Goal: Task Accomplishment & Management: Manage account settings

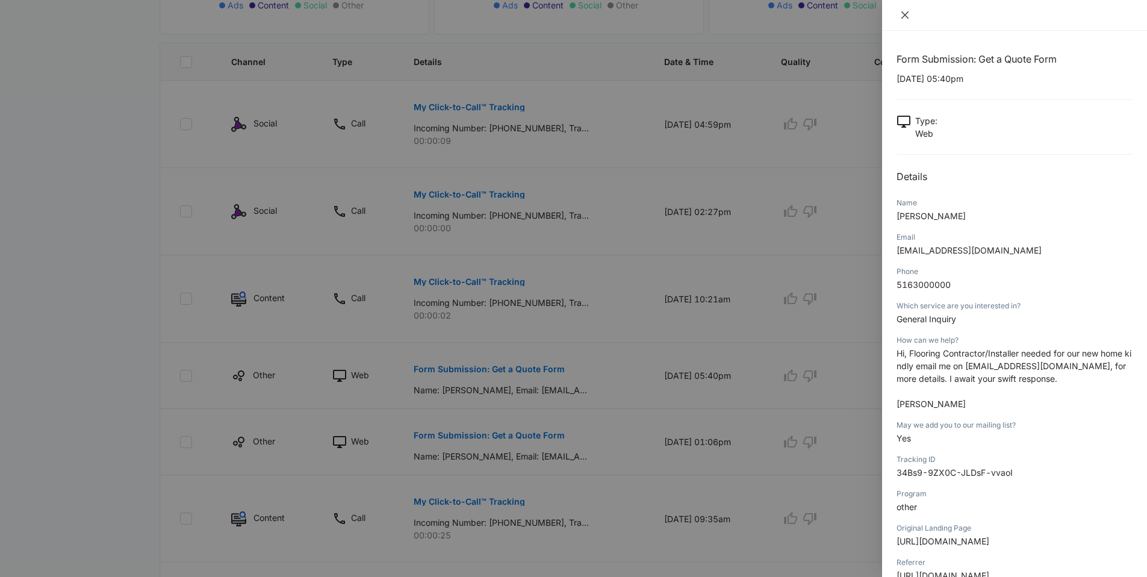
click at [907, 12] on icon "close" at bounding box center [905, 15] width 10 height 10
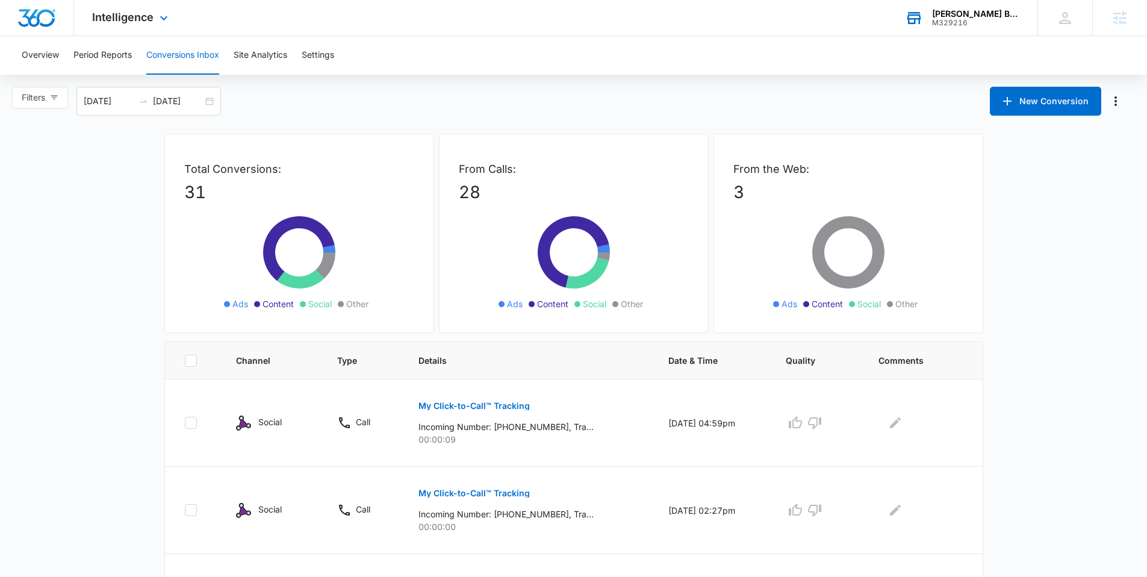
click at [968, 16] on div "Blough Builders, LLC." at bounding box center [976, 14] width 88 height 10
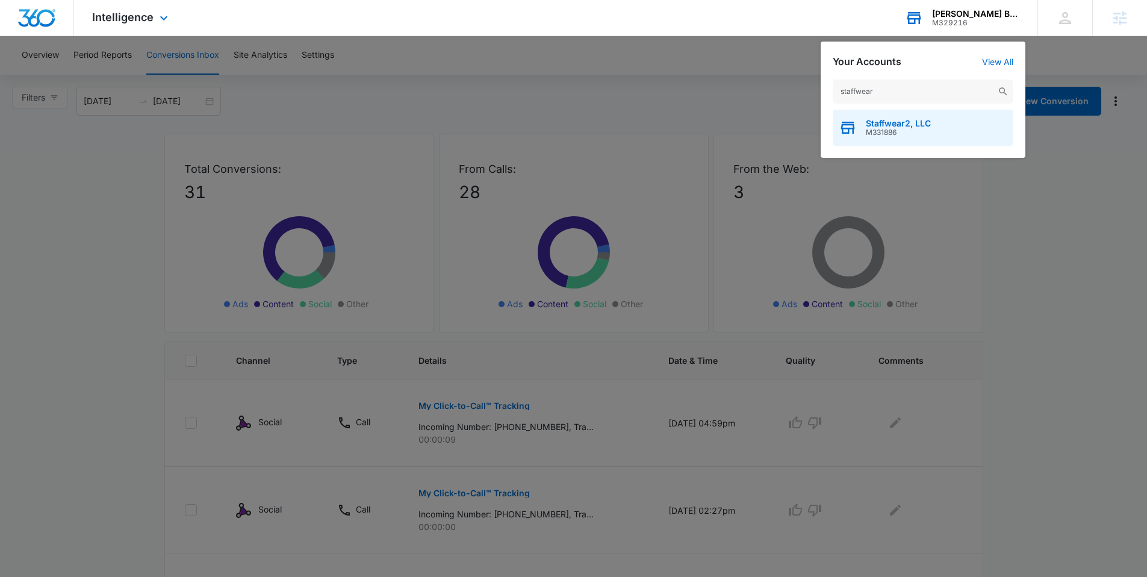
type input "staffwear"
click at [900, 126] on span "Staffwear2, LLC" at bounding box center [898, 124] width 65 height 10
click at [900, 128] on span "M331886" at bounding box center [898, 132] width 65 height 8
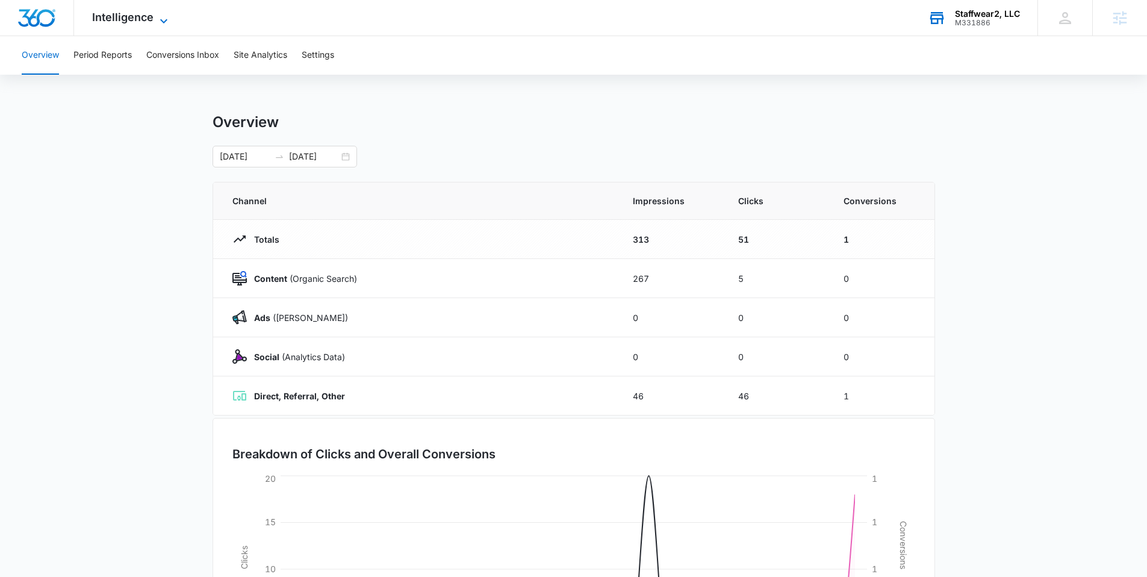
click at [148, 18] on span "Intelligence" at bounding box center [122, 17] width 61 height 13
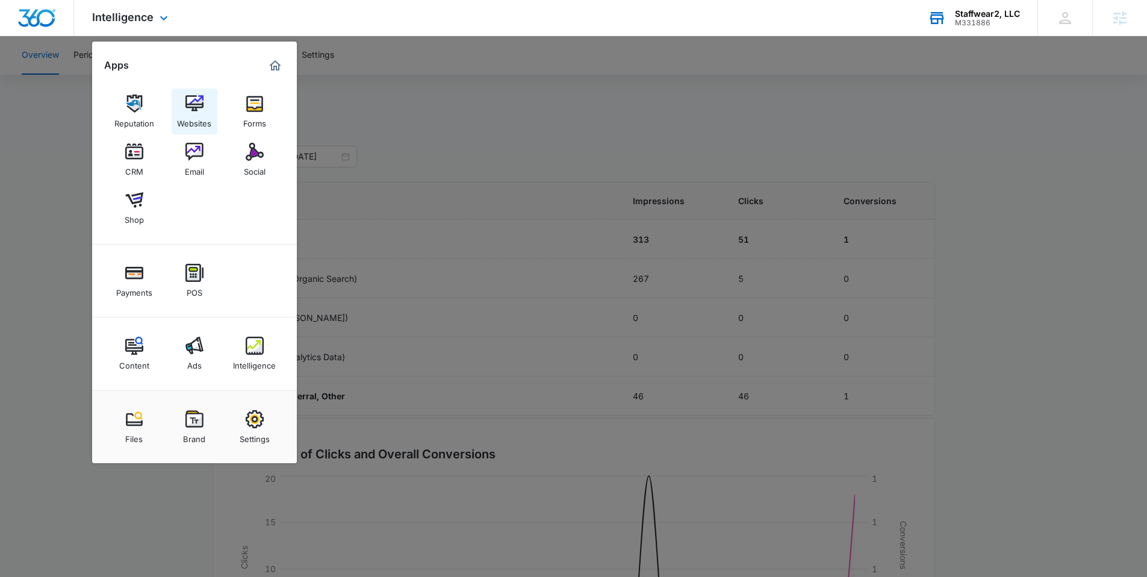
click at [189, 119] on div "Websites" at bounding box center [194, 121] width 34 height 16
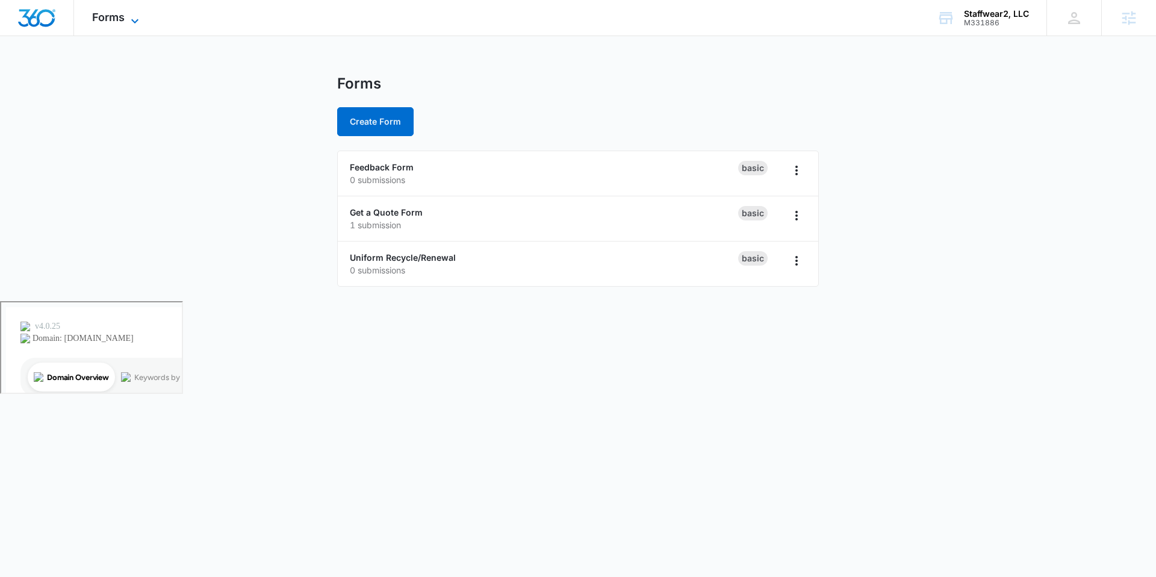
click at [138, 23] on icon at bounding box center [135, 21] width 14 height 14
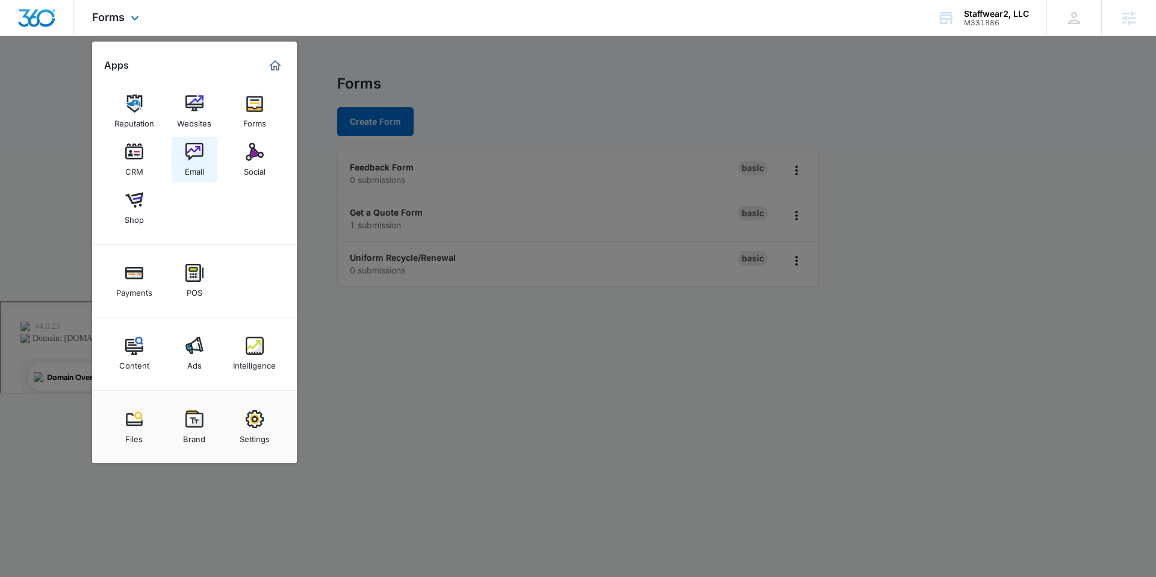
click at [186, 149] on img at bounding box center [194, 152] width 18 height 18
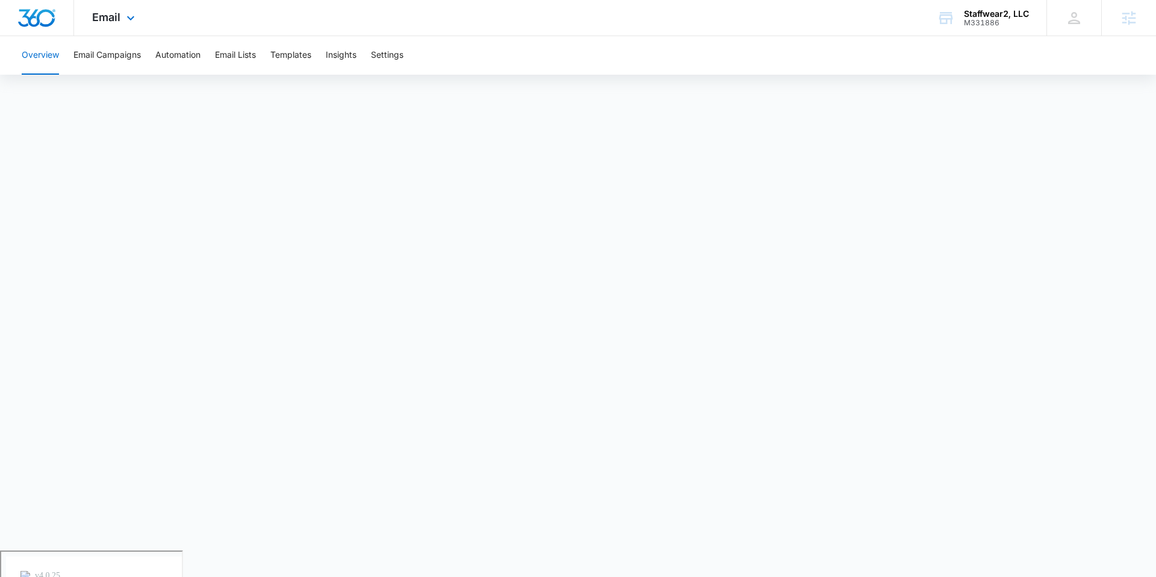
click at [138, 17] on div "Email Apps Reputation Websites Forms CRM Email Social Shop Payments POS Content…" at bounding box center [115, 18] width 82 height 36
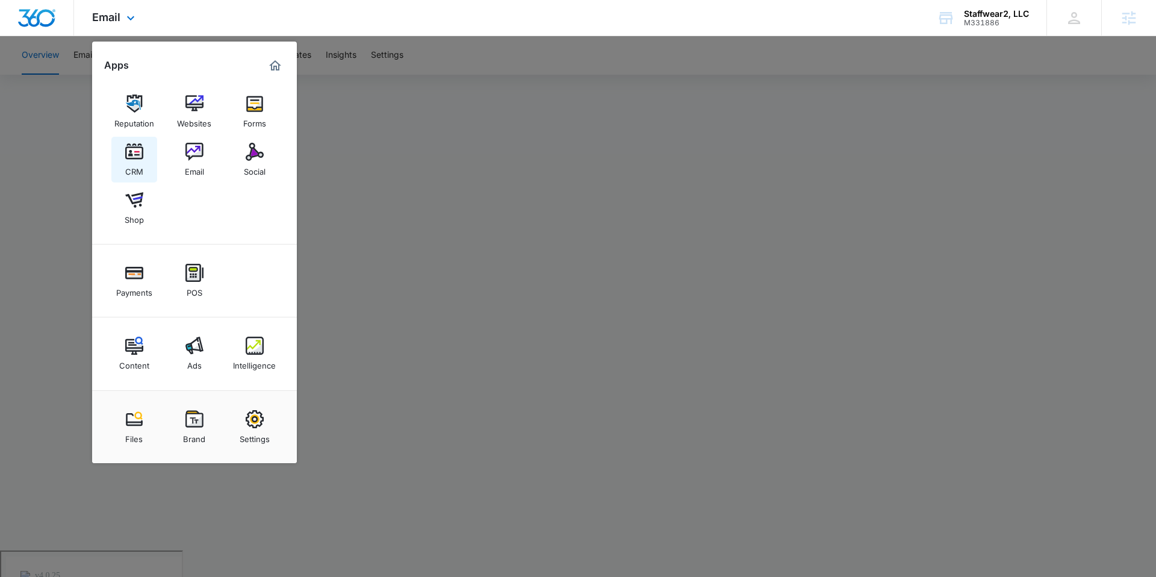
click at [128, 144] on img at bounding box center [134, 152] width 18 height 18
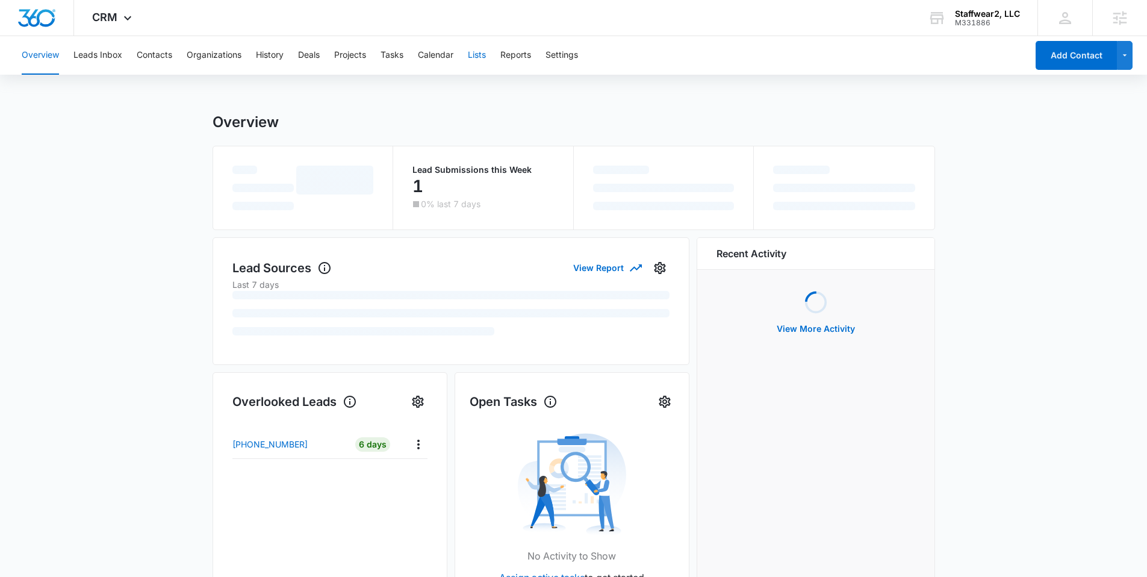
click at [479, 55] on button "Lists" at bounding box center [477, 55] width 18 height 39
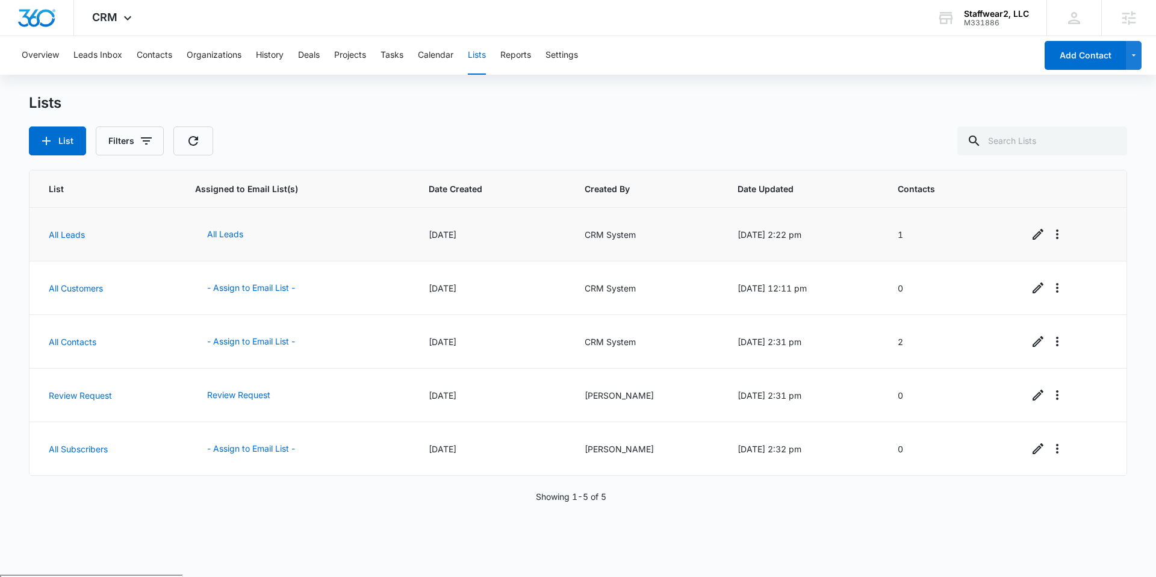
click at [903, 237] on td "1" at bounding box center [948, 235] width 131 height 54
click at [219, 235] on button "All Leads" at bounding box center [225, 234] width 60 height 29
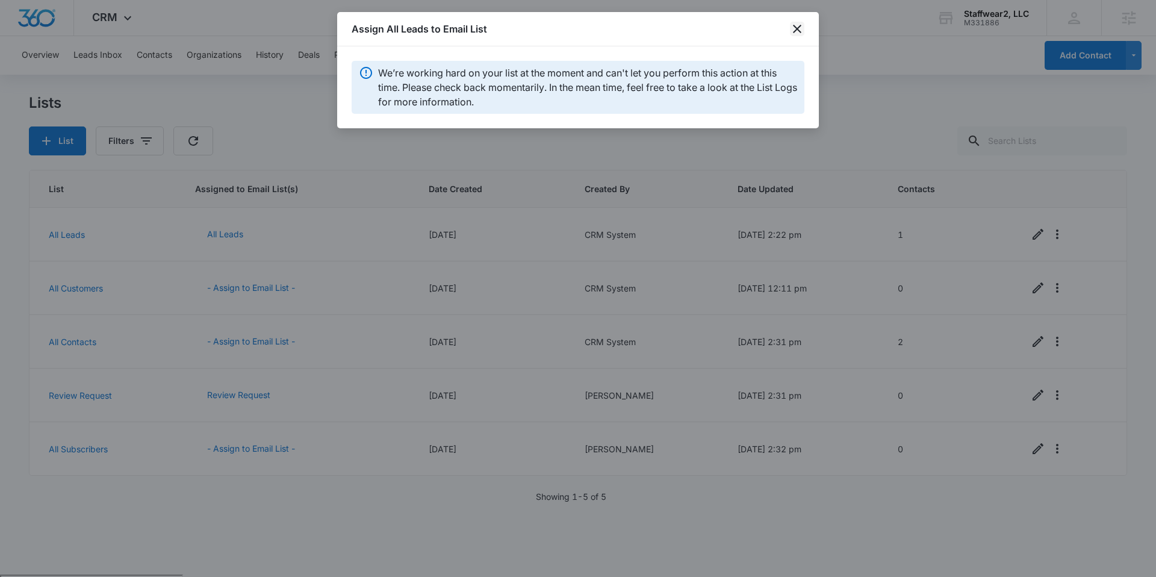
click at [800, 33] on icon "close" at bounding box center [797, 29] width 14 height 14
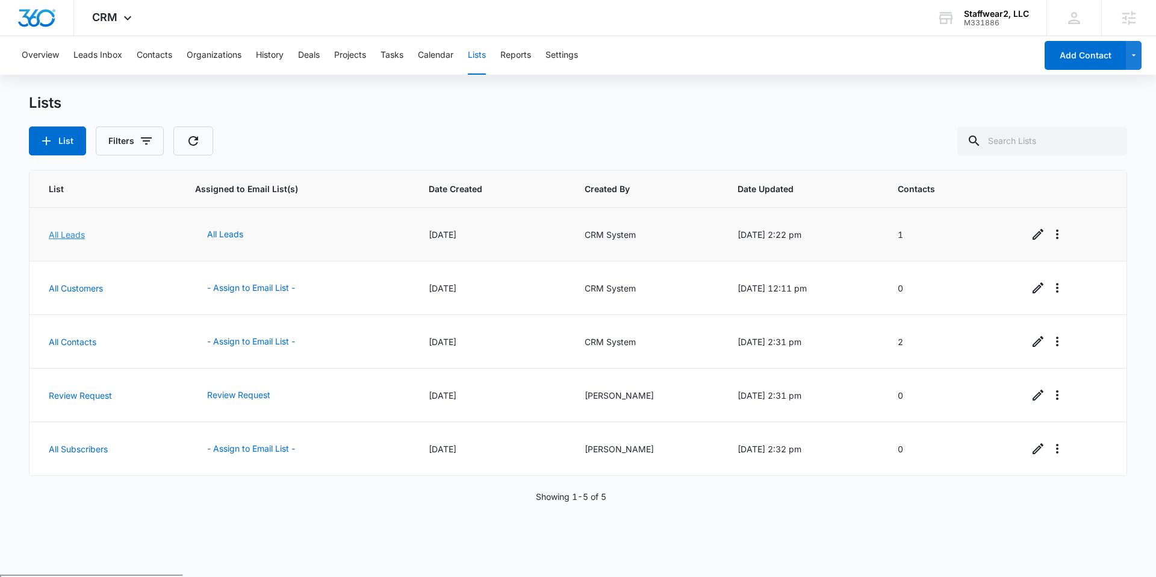
click at [72, 237] on link "All Leads" at bounding box center [67, 234] width 36 height 10
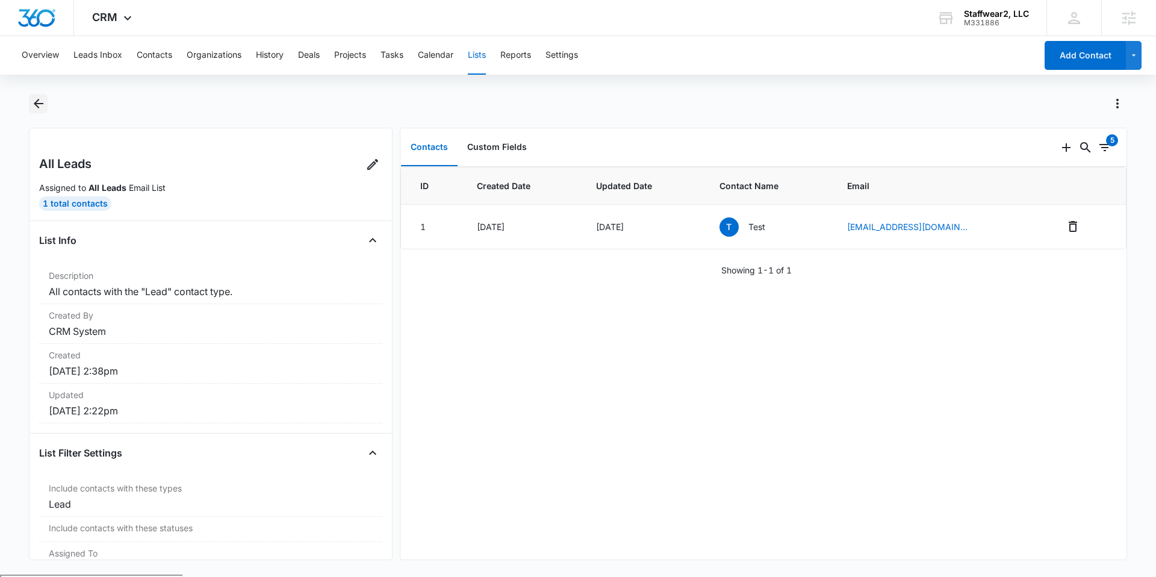
click at [37, 103] on icon "Back" at bounding box center [39, 104] width 10 height 10
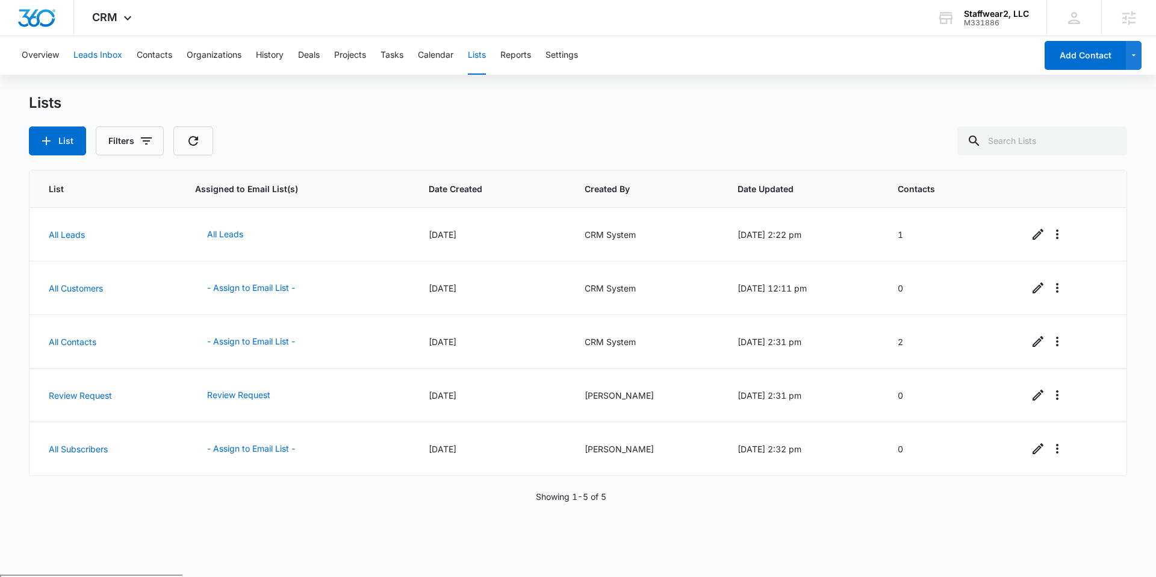
click at [117, 55] on button "Leads Inbox" at bounding box center [97, 55] width 49 height 39
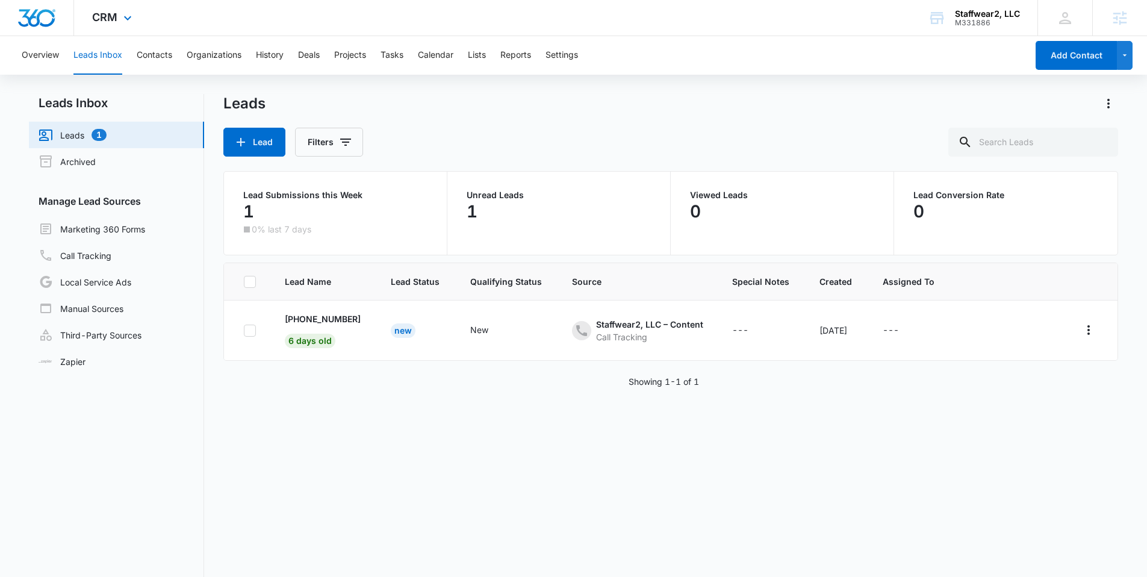
click at [125, 26] on div "CRM Apps Reputation Websites Forms CRM Email Social Shop Payments POS Content A…" at bounding box center [113, 18] width 79 height 36
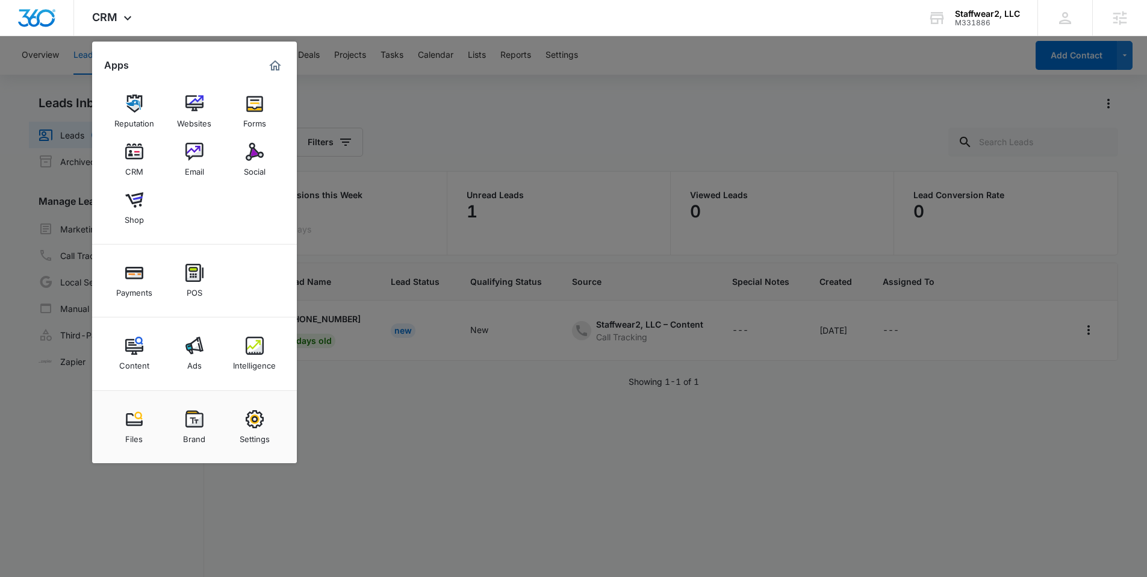
click at [247, 116] on div "Forms" at bounding box center [254, 121] width 23 height 16
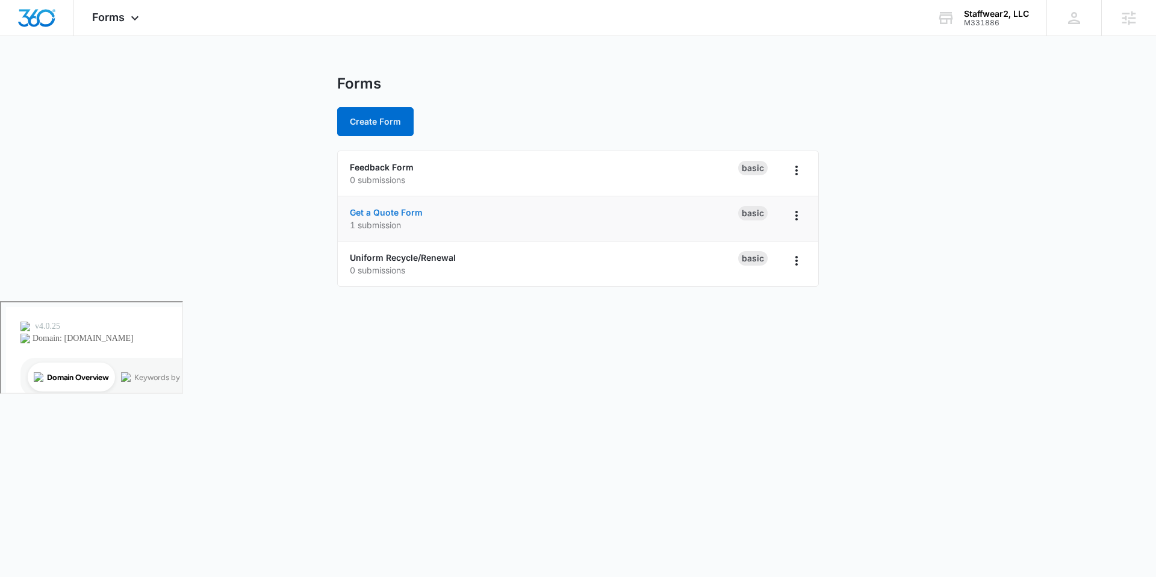
click at [372, 219] on p "1 submission" at bounding box center [544, 225] width 388 height 13
click at [375, 209] on link "Get a Quote Form" at bounding box center [386, 212] width 73 height 10
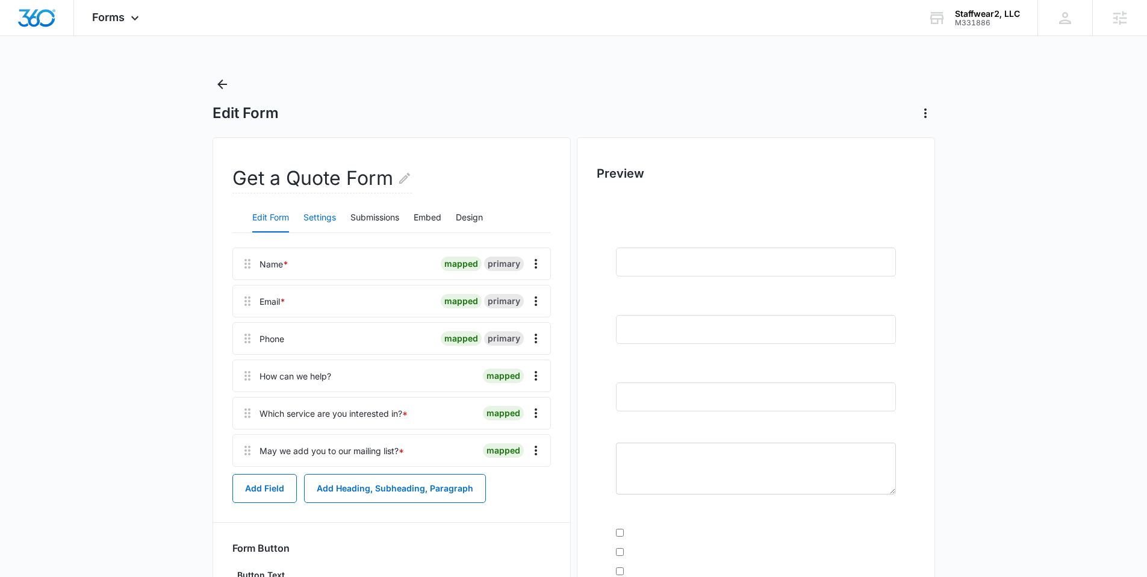
click at [328, 223] on button "Settings" at bounding box center [319, 218] width 33 height 29
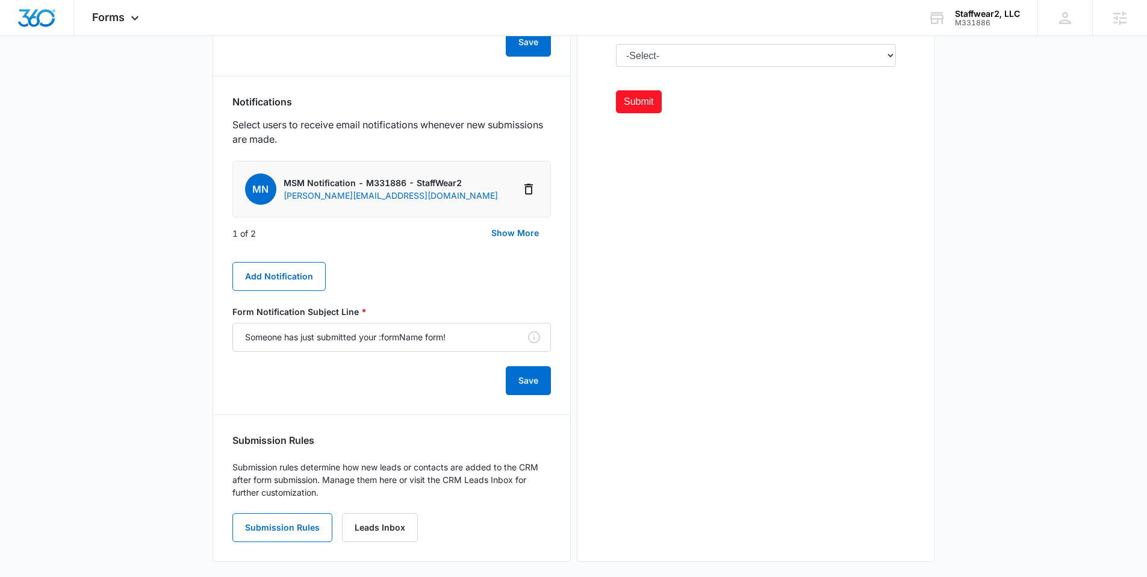
scroll to position [580, 0]
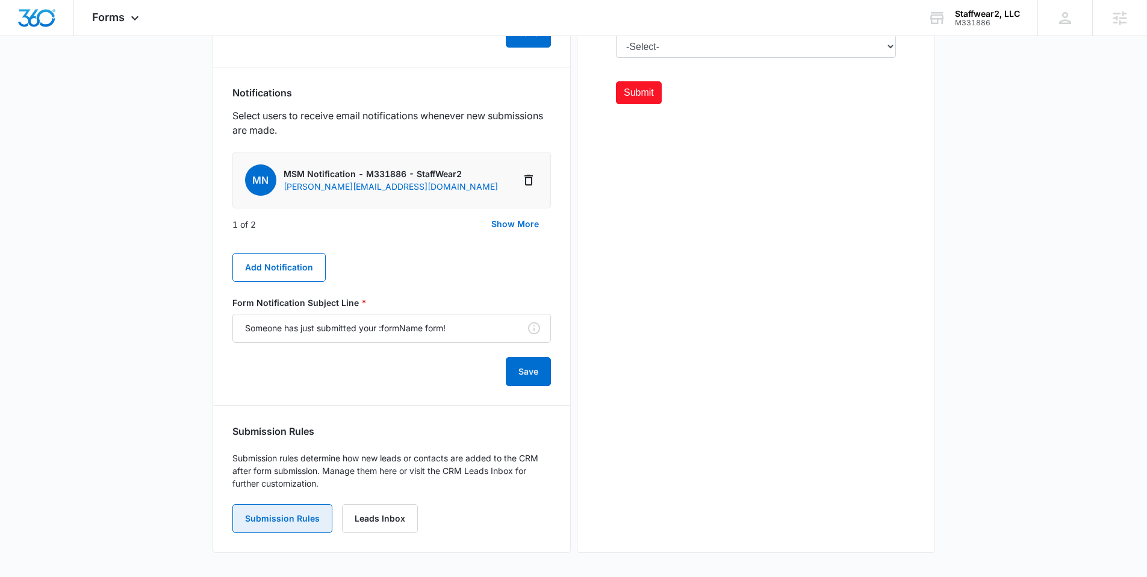
click at [303, 509] on button "Submission Rules" at bounding box center [282, 518] width 100 height 29
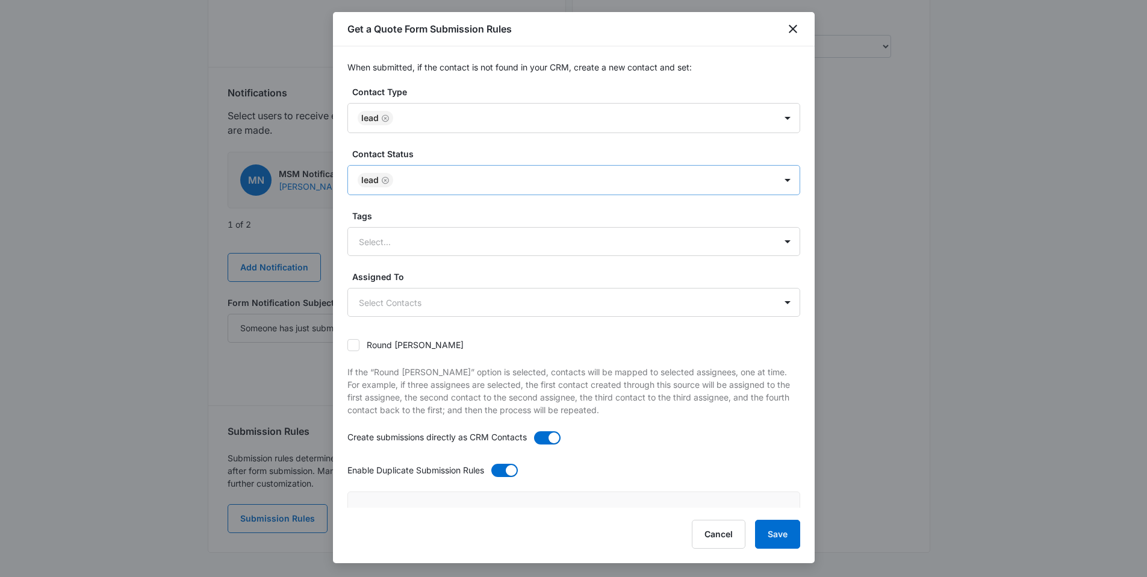
click at [483, 177] on div at bounding box center [578, 180] width 363 height 15
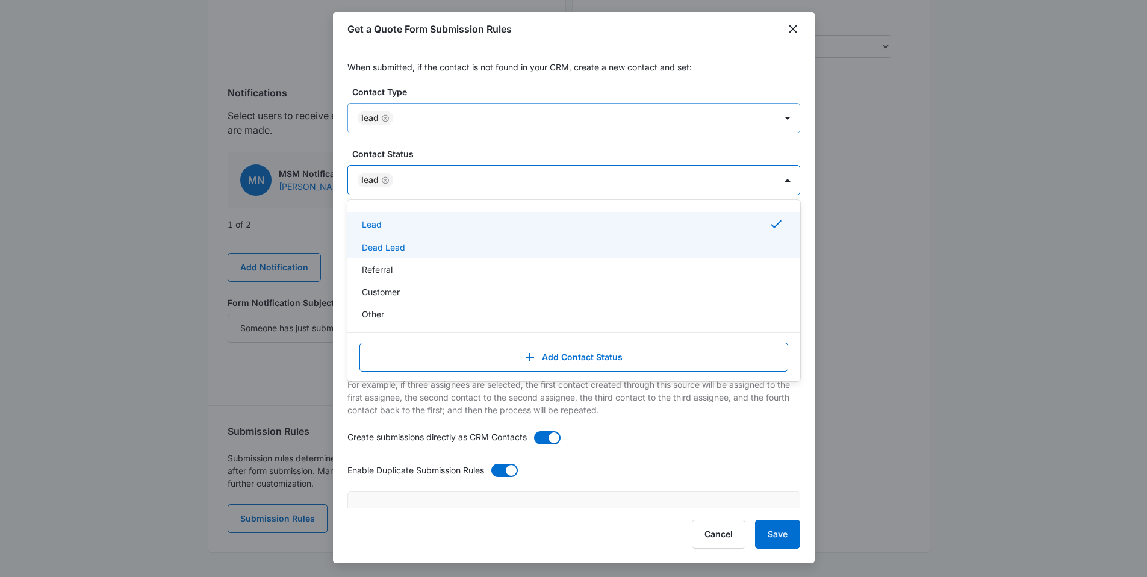
click at [470, 116] on div at bounding box center [578, 118] width 363 height 15
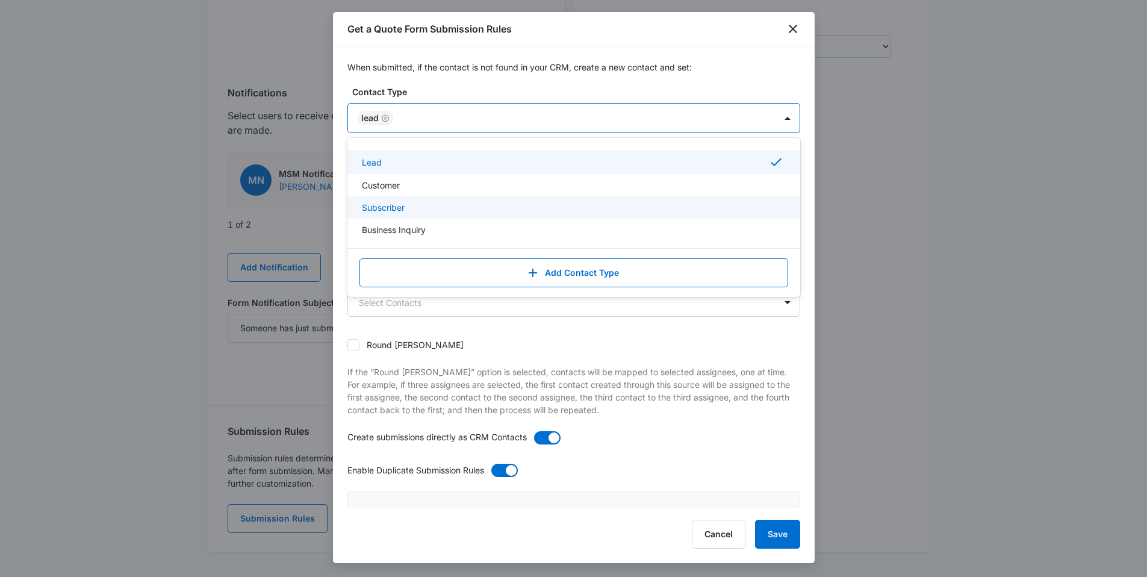
click at [431, 211] on div "Subscriber" at bounding box center [573, 207] width 422 height 13
click at [523, 96] on label "Contact Type" at bounding box center [578, 92] width 453 height 13
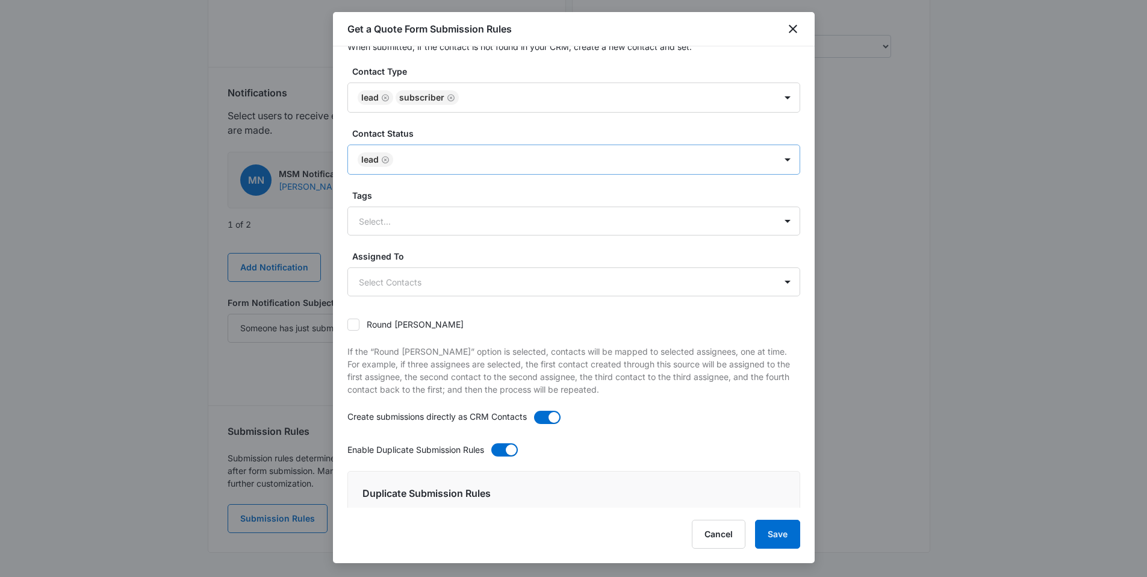
scroll to position [21, 0]
click at [437, 149] on div "Lead" at bounding box center [562, 159] width 428 height 29
click at [449, 159] on div at bounding box center [578, 159] width 363 height 15
click at [484, 131] on label "Contact Status" at bounding box center [578, 132] width 453 height 13
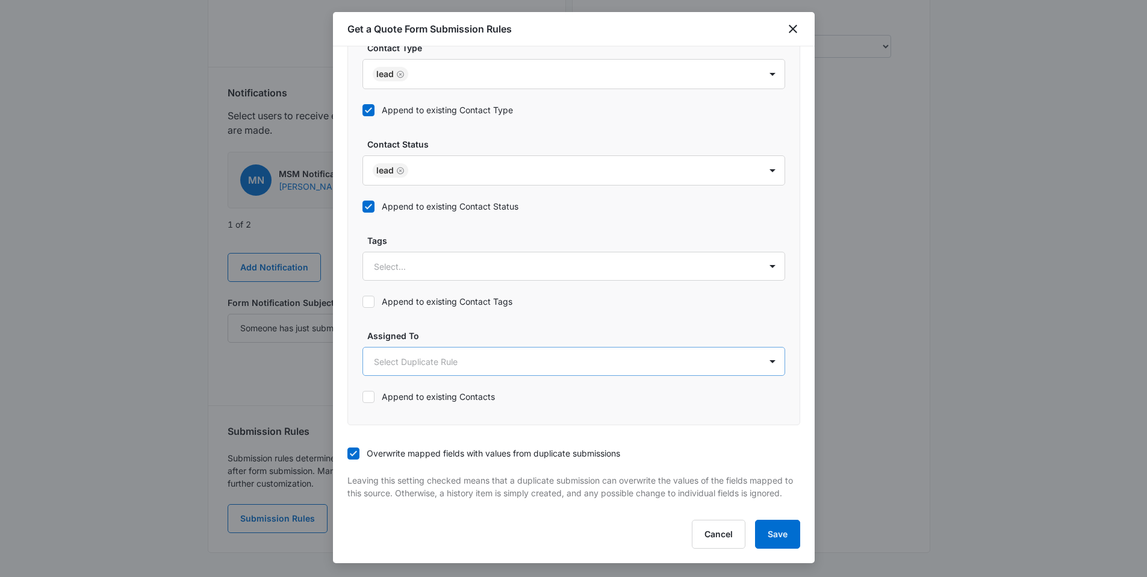
scroll to position [539, 0]
click at [474, 351] on body "Forms Apps Reputation Websites Forms CRM Email Social Shop Payments POS Content…" at bounding box center [573, 46] width 1147 height 1253
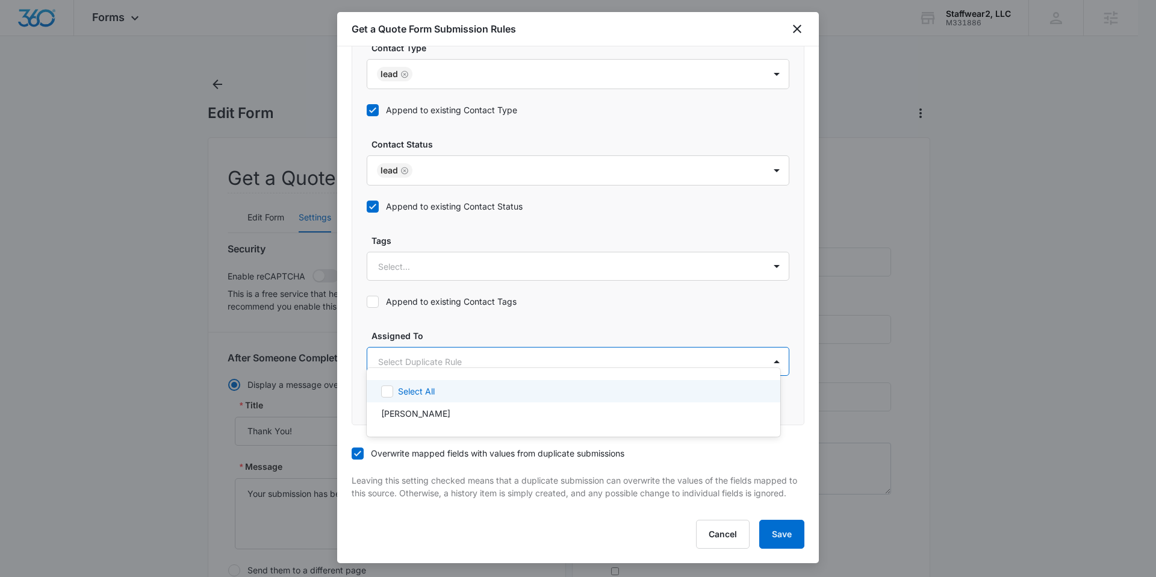
click at [495, 316] on div at bounding box center [578, 288] width 1156 height 577
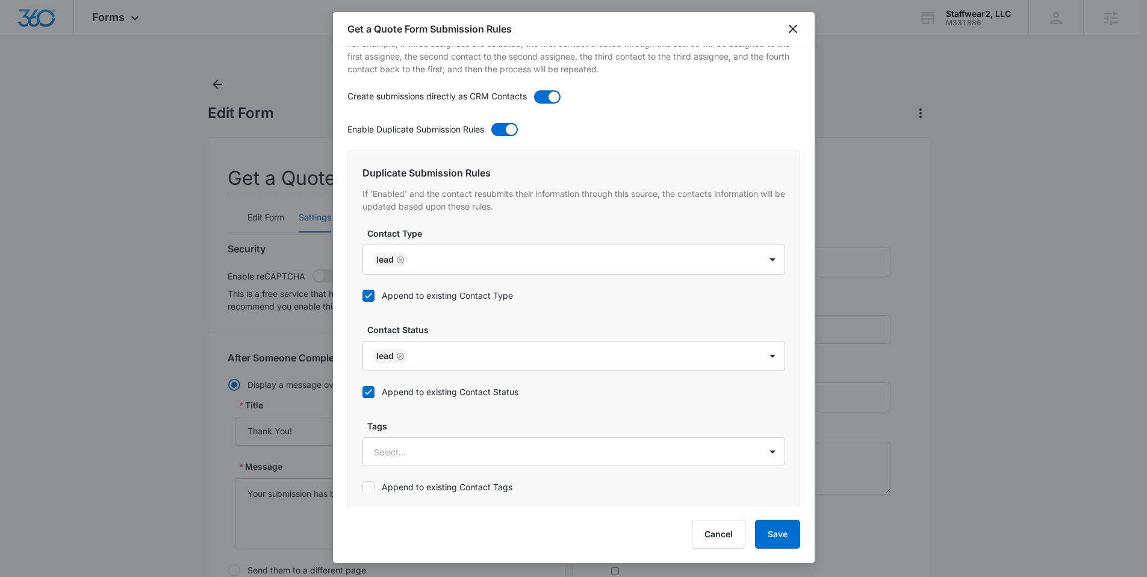
scroll to position [539, 0]
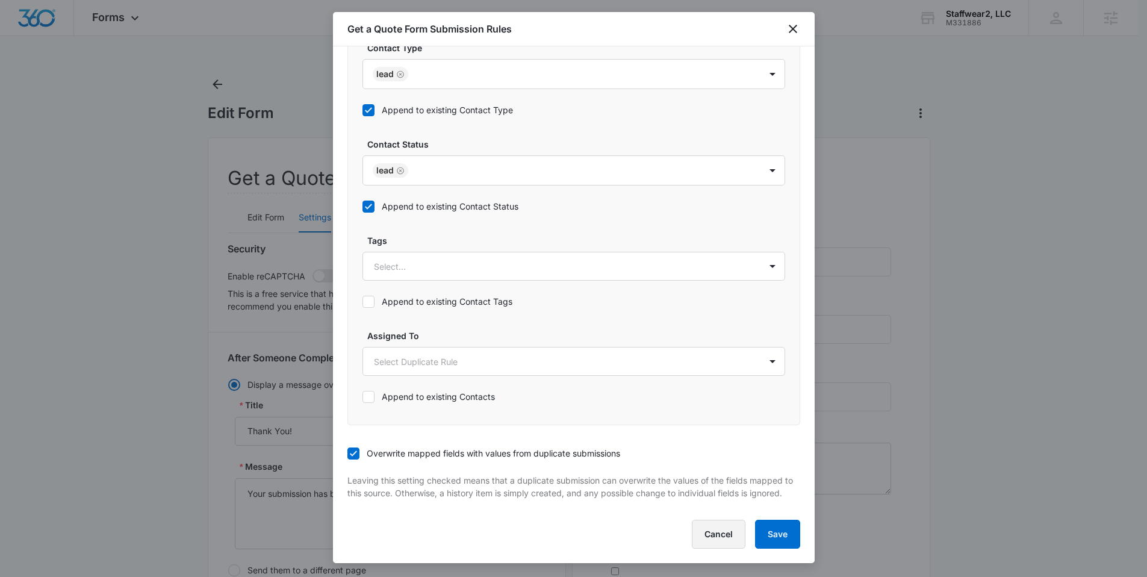
click at [733, 543] on button "Cancel" at bounding box center [719, 534] width 54 height 29
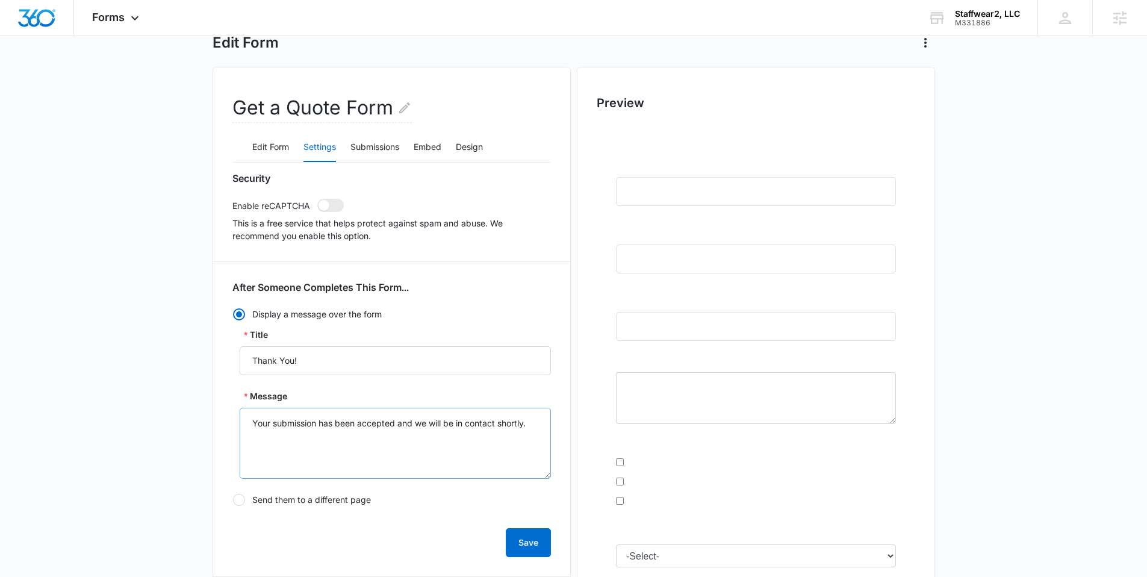
scroll to position [0, 0]
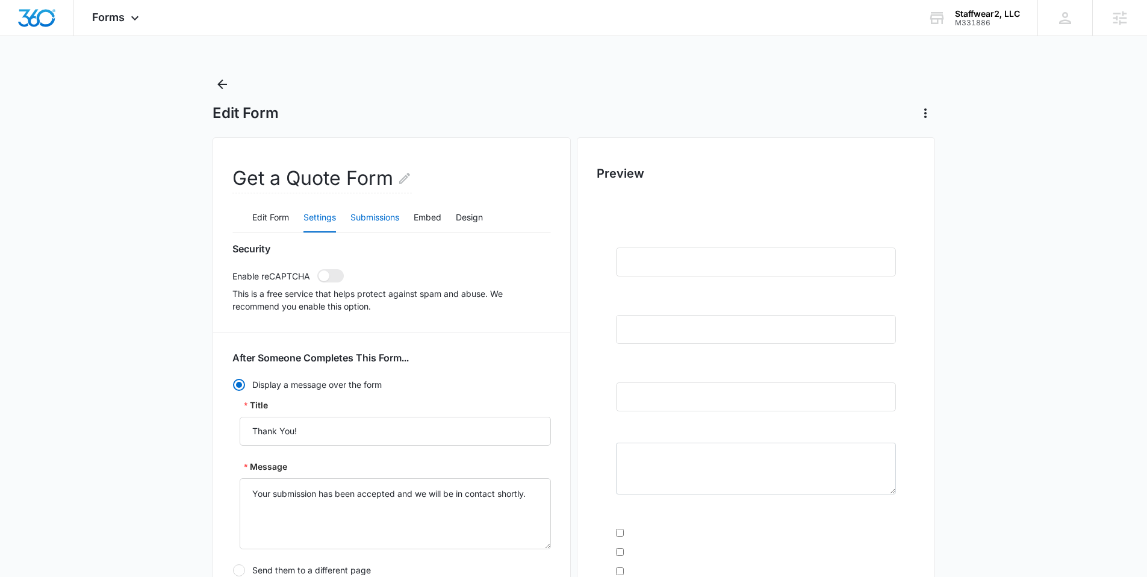
click at [385, 213] on button "Submissions" at bounding box center [374, 218] width 49 height 29
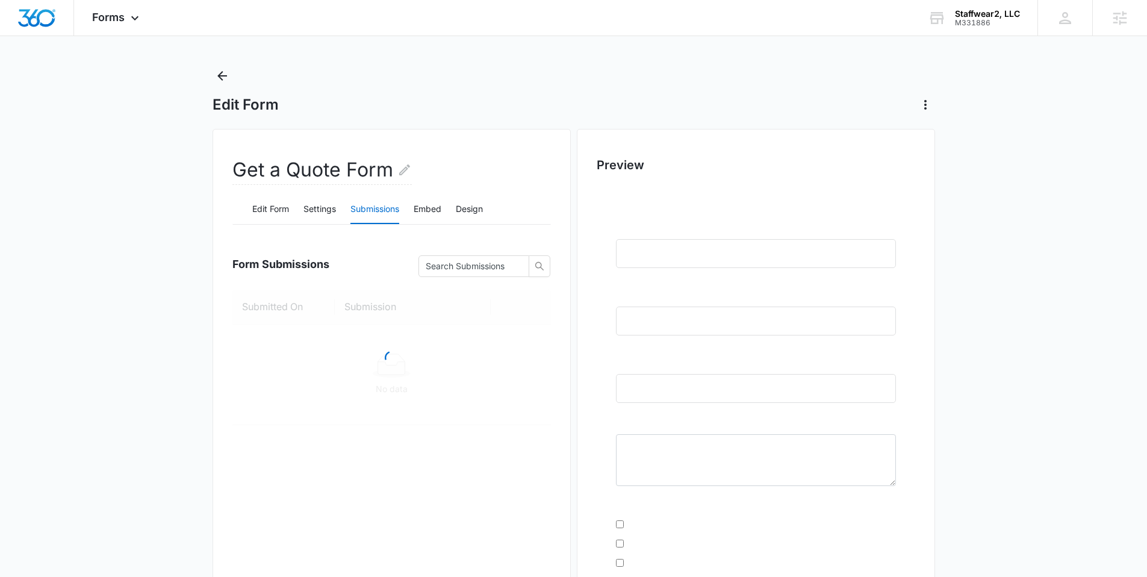
scroll to position [20, 0]
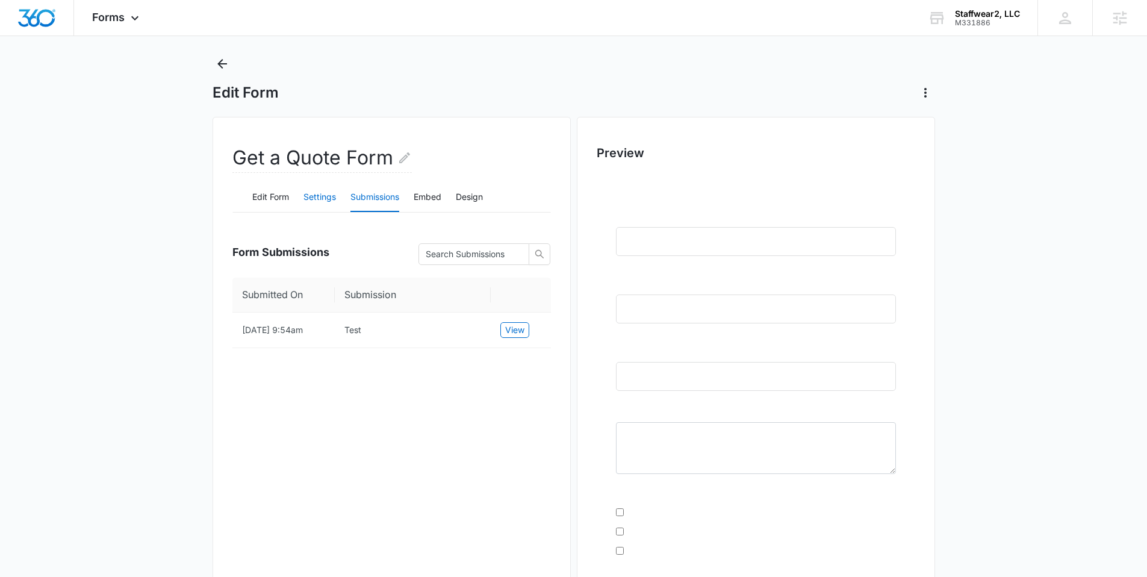
click at [311, 195] on button "Settings" at bounding box center [319, 197] width 33 height 29
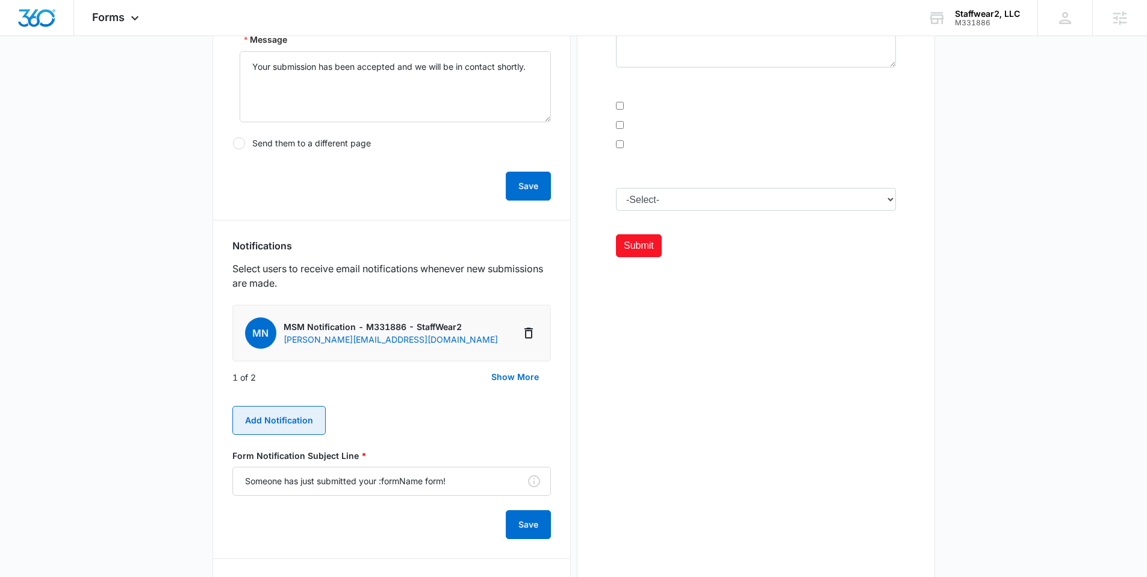
scroll to position [580, 0]
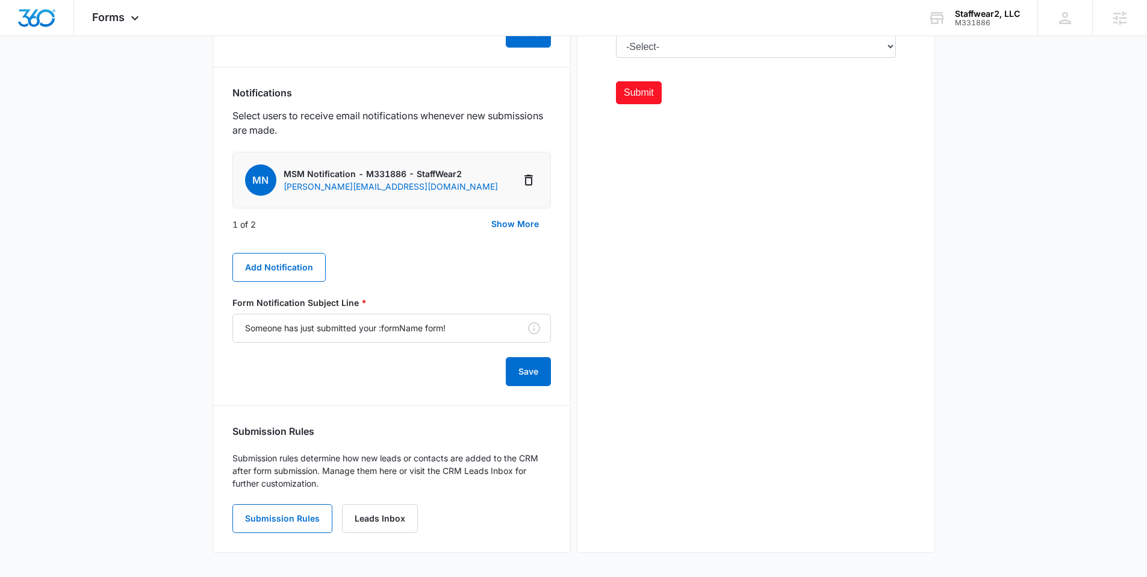
click at [279, 540] on div "Get a Quote Form Edit Form Settings Submissions Embed Design Security Enable re…" at bounding box center [392, 54] width 358 height 995
click at [285, 522] on button "Submission Rules" at bounding box center [282, 518] width 100 height 29
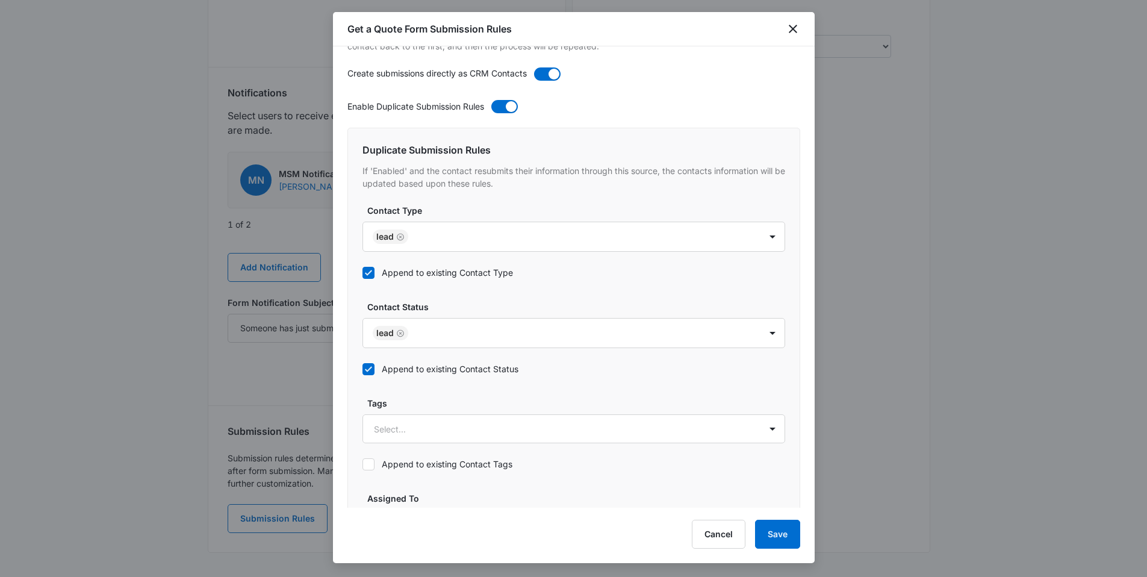
scroll to position [539, 0]
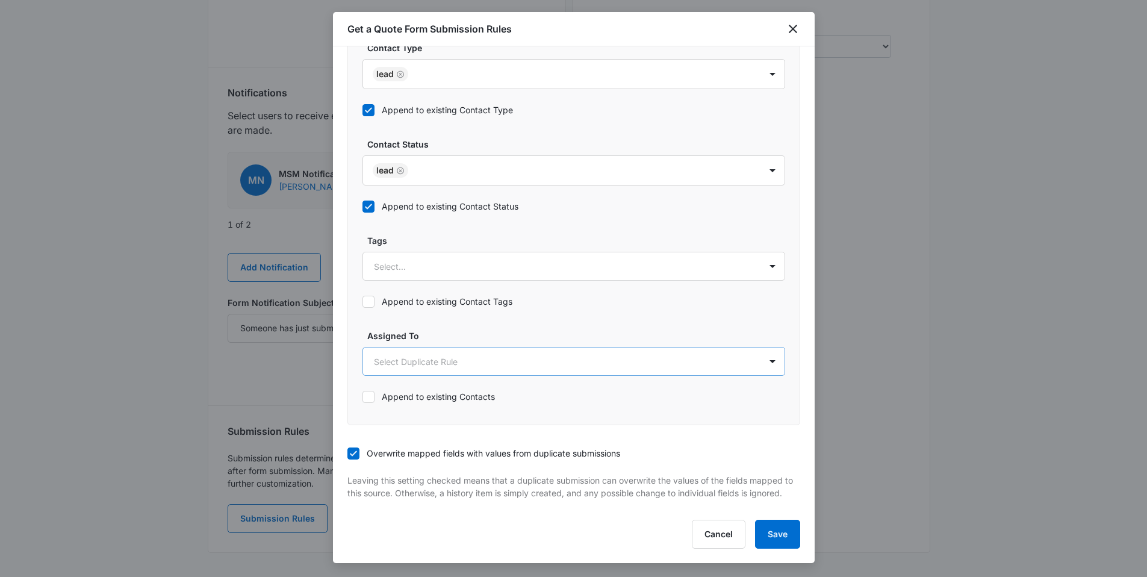
click at [434, 349] on body "Forms Apps Reputation Websites Forms CRM Email Social Shop Payments POS Content…" at bounding box center [573, 46] width 1147 height 1253
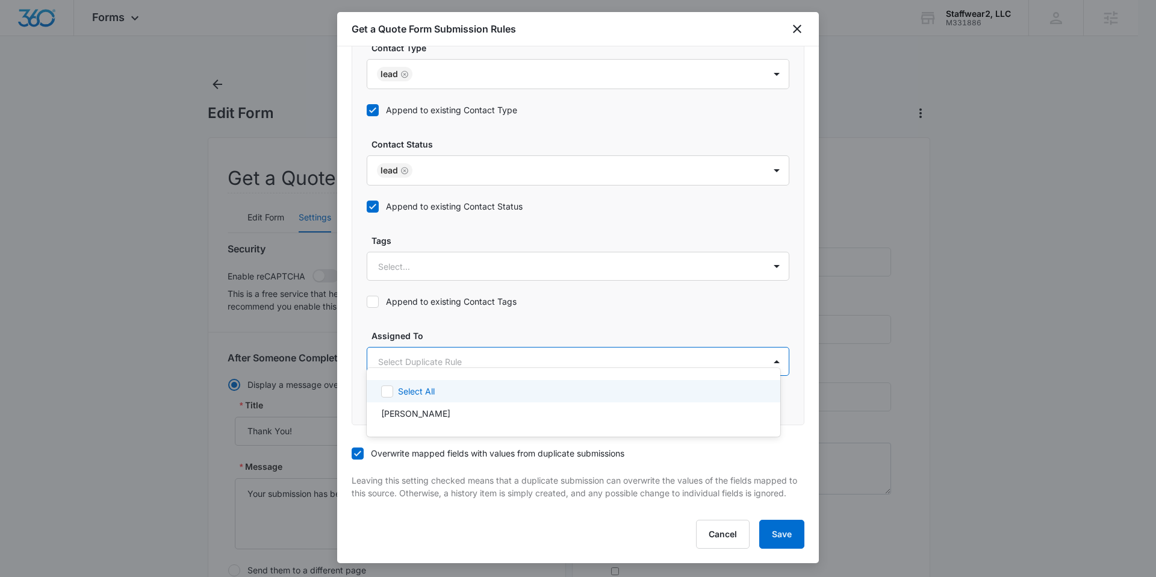
click at [431, 339] on div at bounding box center [578, 288] width 1156 height 577
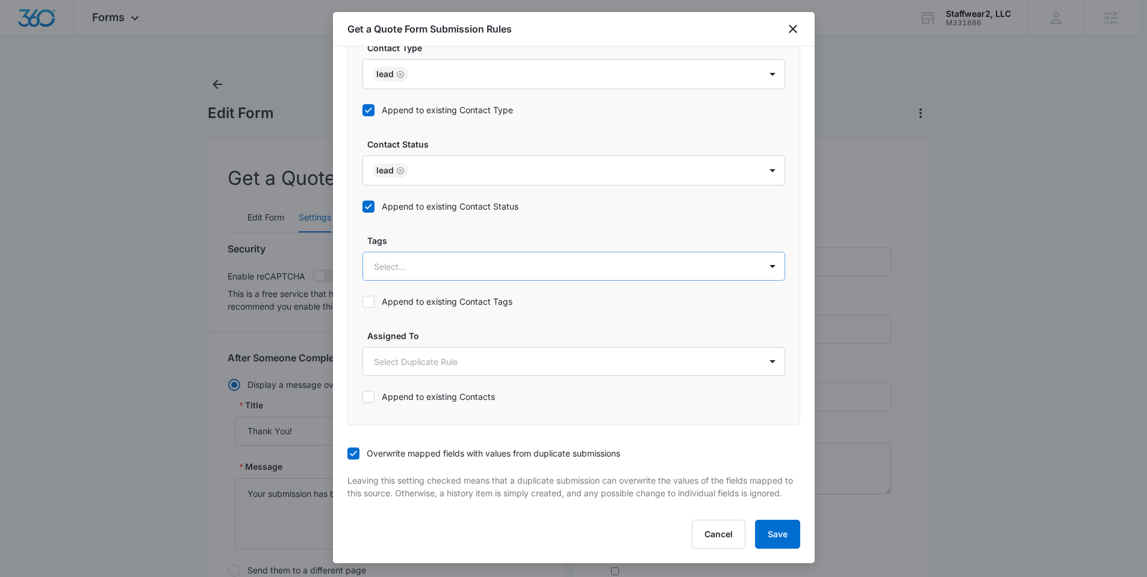
click at [446, 259] on div at bounding box center [559, 266] width 371 height 15
click at [452, 236] on div "Tags Select..." at bounding box center [574, 257] width 423 height 46
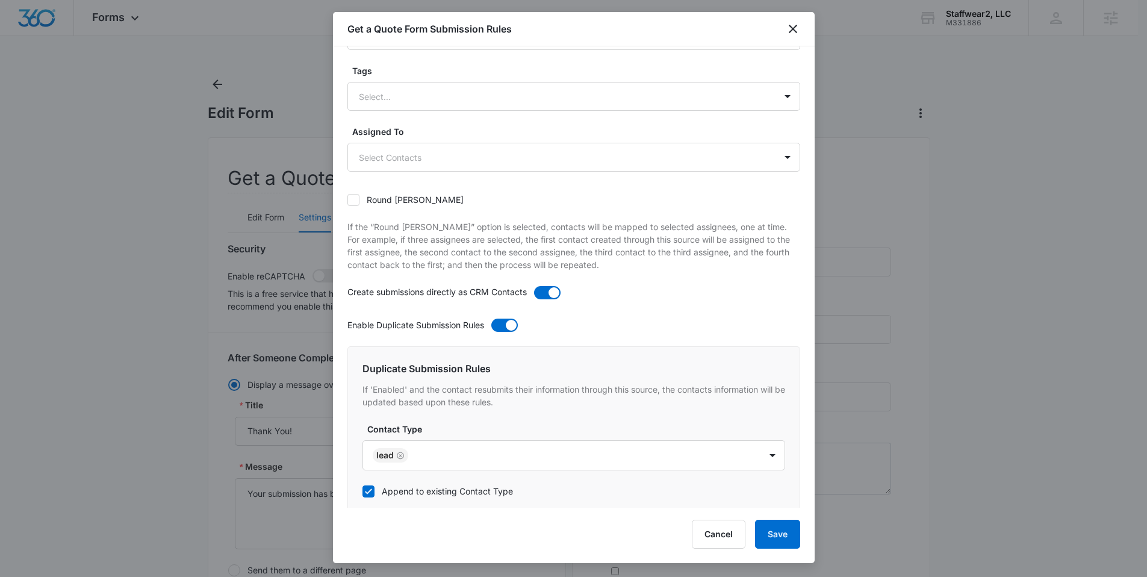
scroll to position [113, 0]
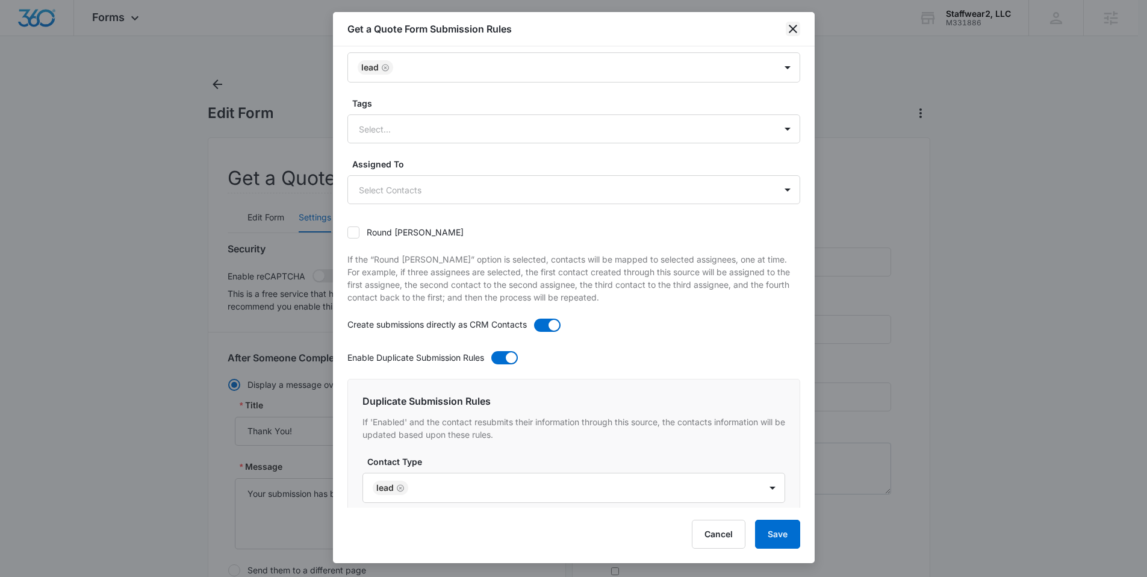
click at [795, 31] on icon "close" at bounding box center [793, 29] width 8 height 8
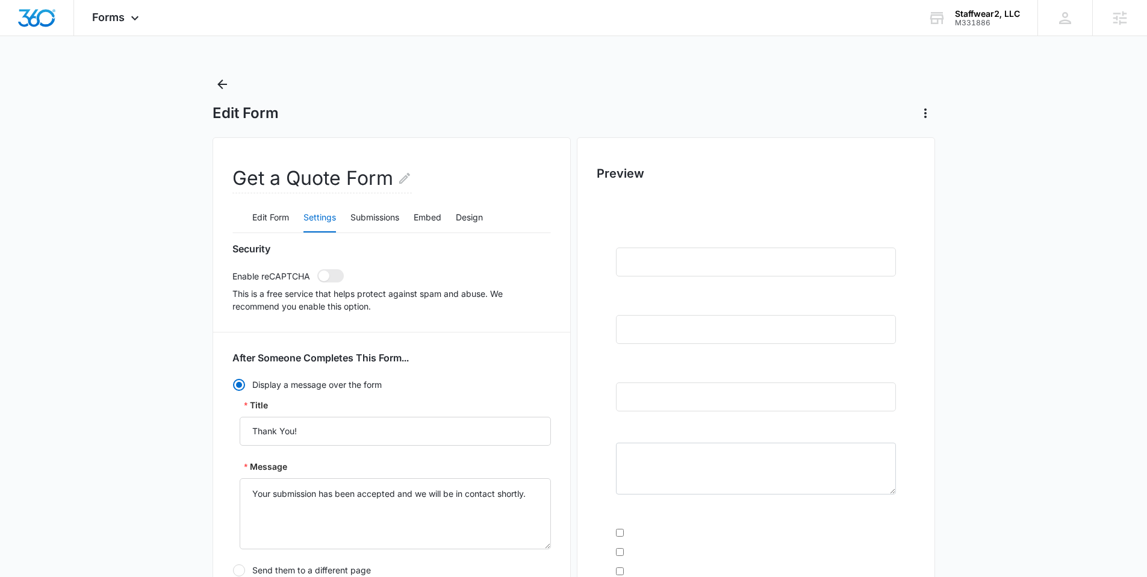
scroll to position [580, 0]
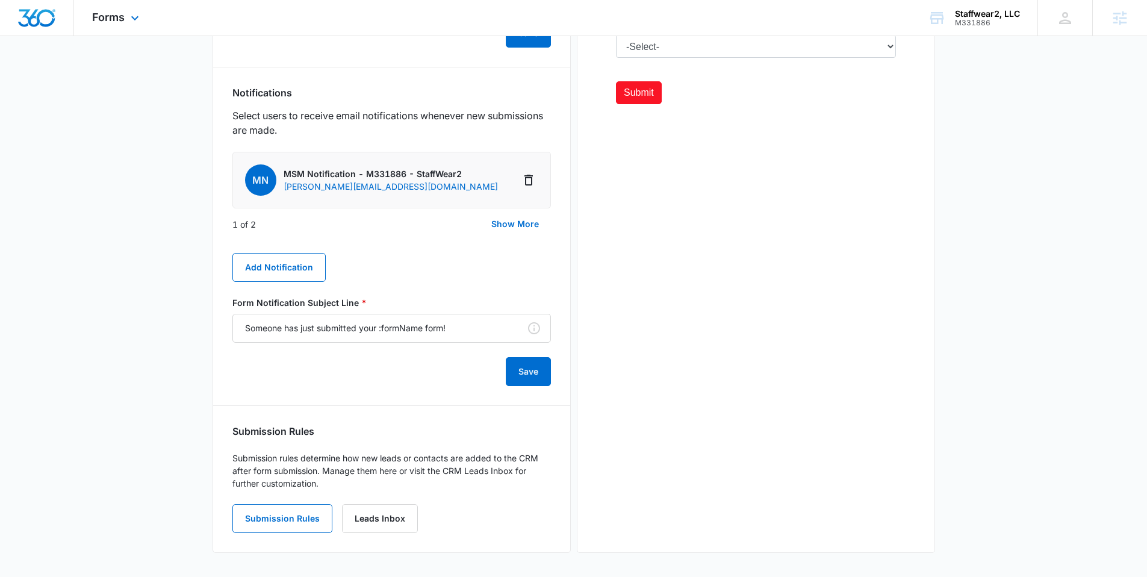
click at [98, 26] on div "Forms Apps Reputation Websites Forms CRM Email Social Shop Payments POS Content…" at bounding box center [117, 18] width 86 height 36
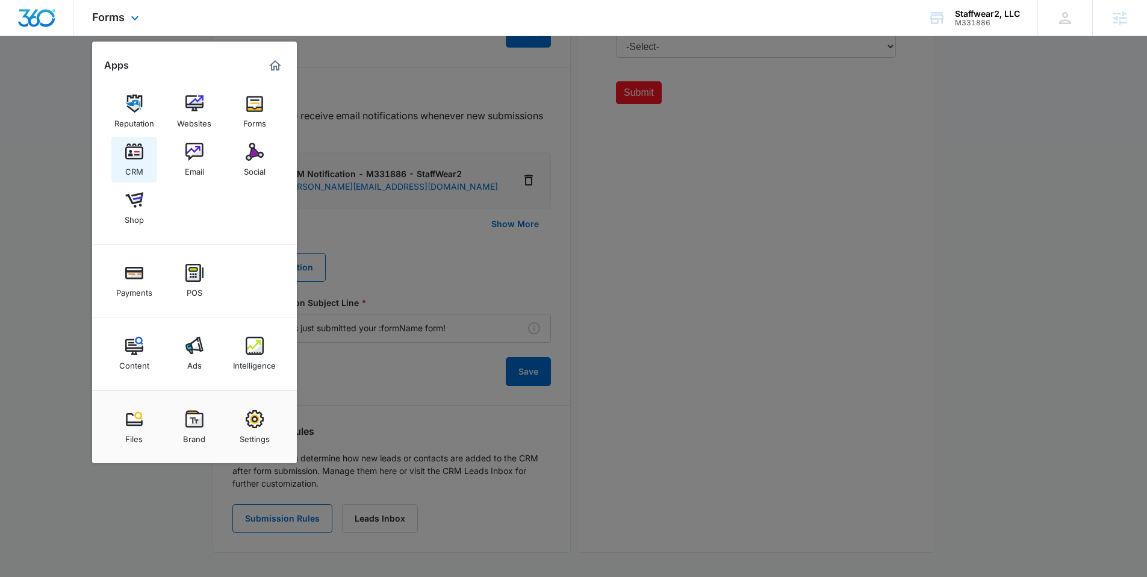
click at [129, 155] on img at bounding box center [134, 152] width 18 height 18
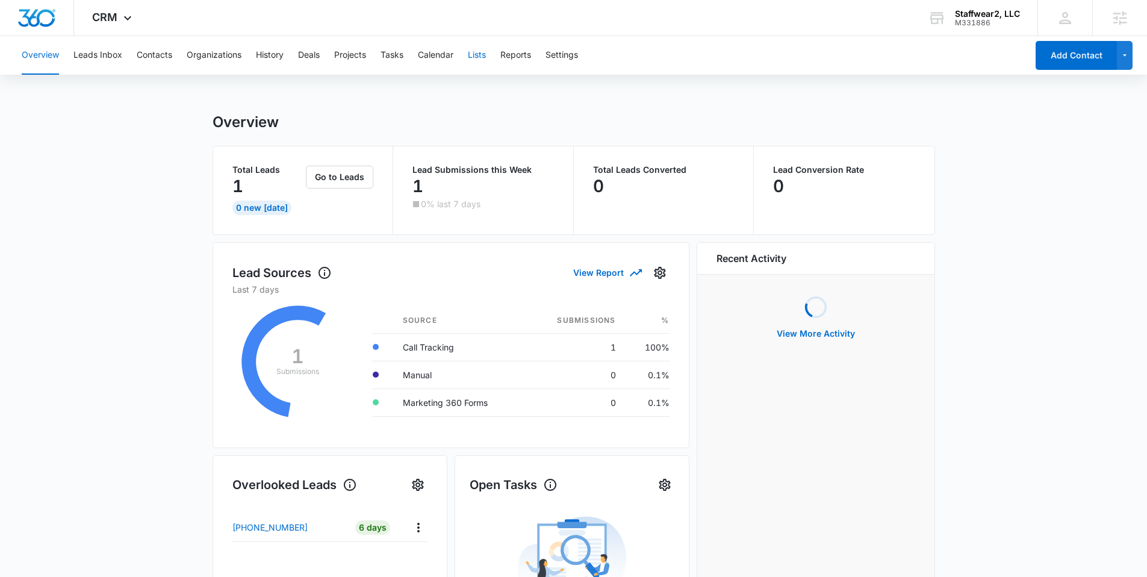
click at [485, 54] on button "Lists" at bounding box center [477, 55] width 18 height 39
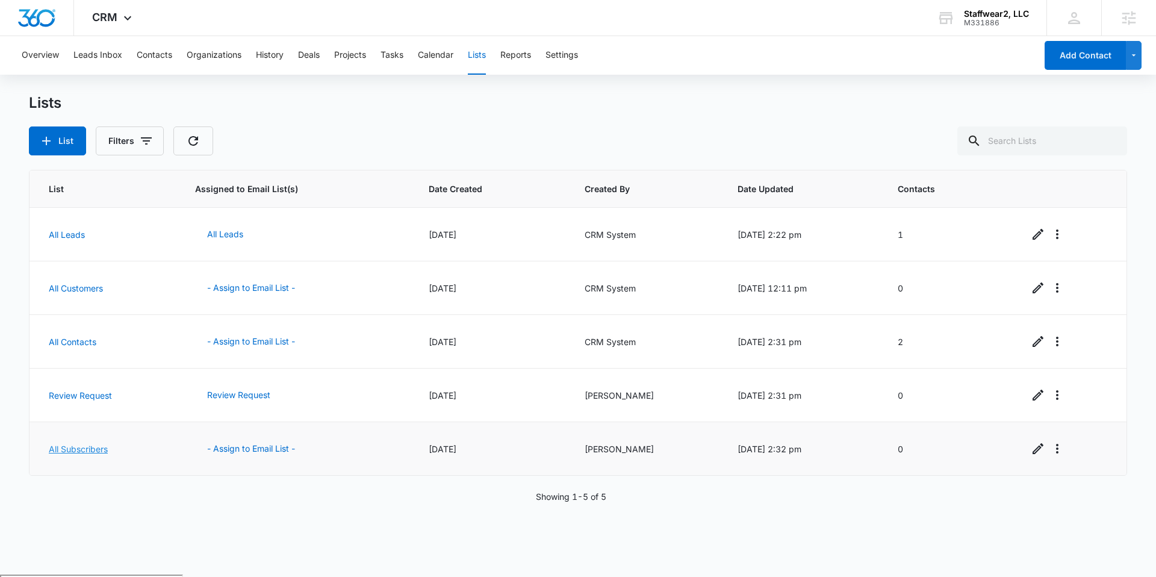
click at [90, 451] on link "All Subscribers" at bounding box center [78, 449] width 59 height 10
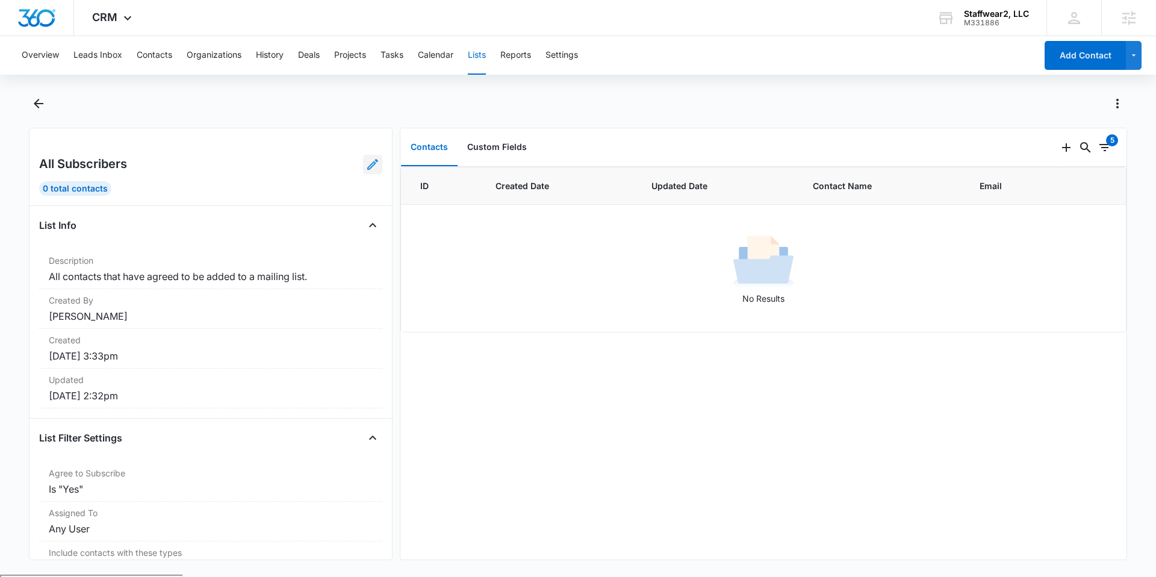
click at [363, 170] on link at bounding box center [372, 164] width 19 height 19
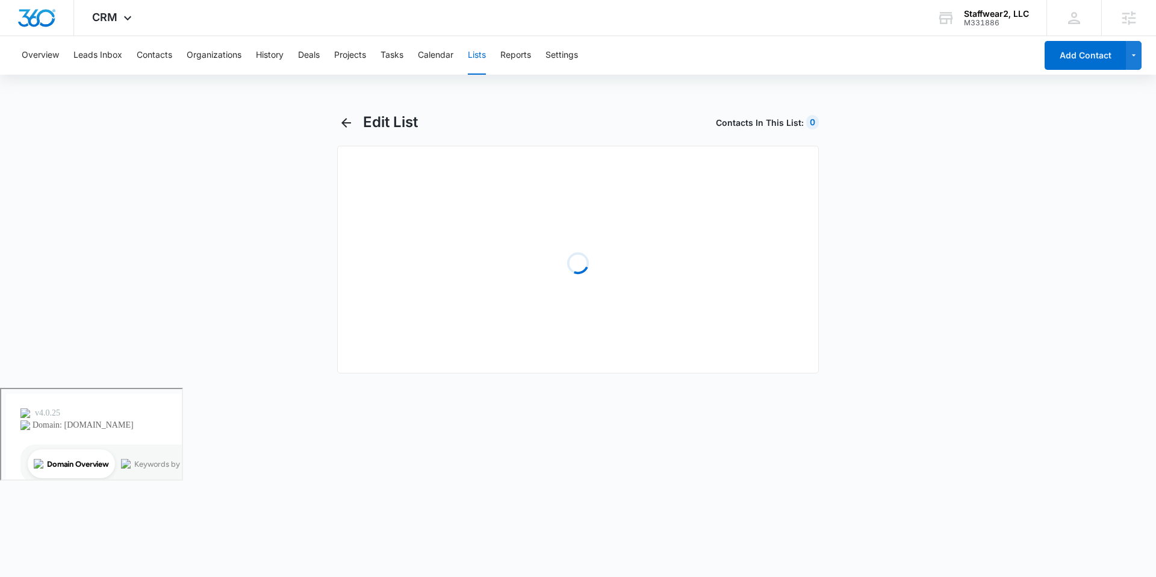
click at [360, 167] on div "Loading" at bounding box center [578, 260] width 482 height 228
select select "31"
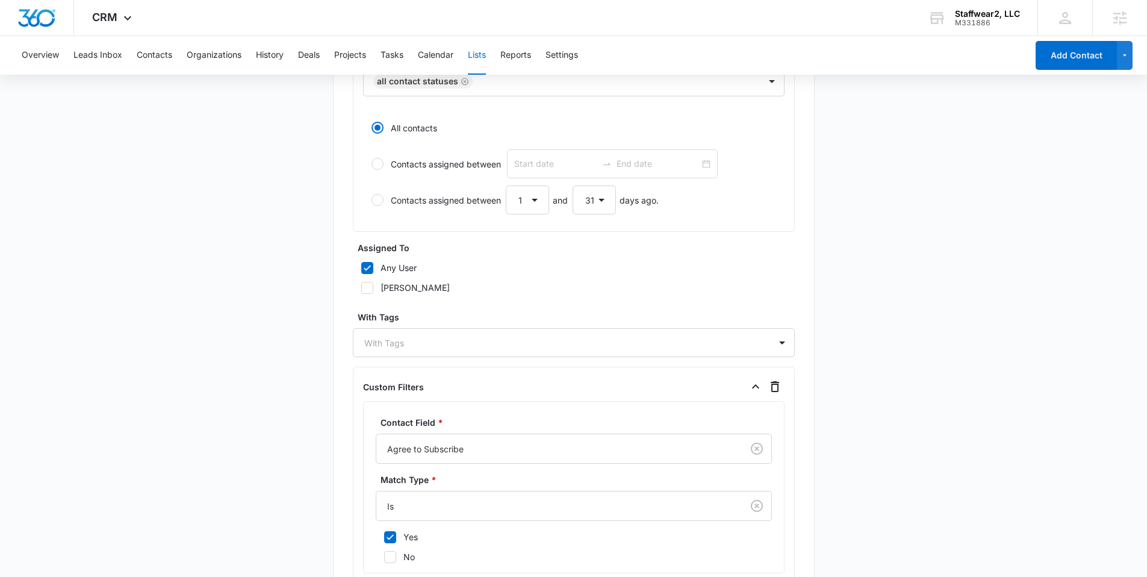
scroll to position [607, 0]
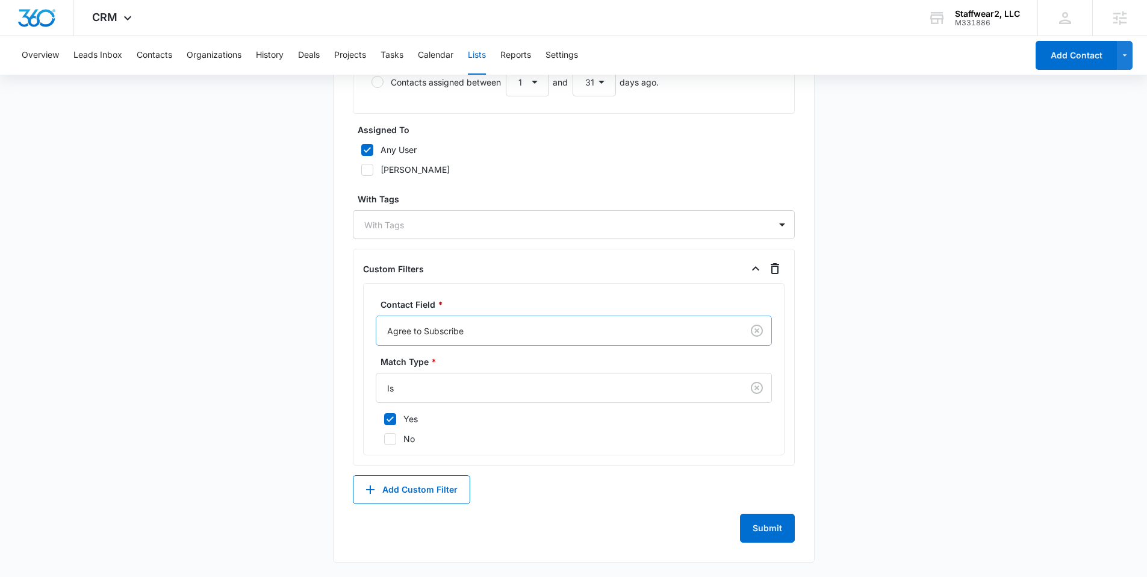
click at [423, 339] on div "Agree to Subscribe" at bounding box center [559, 330] width 366 height 27
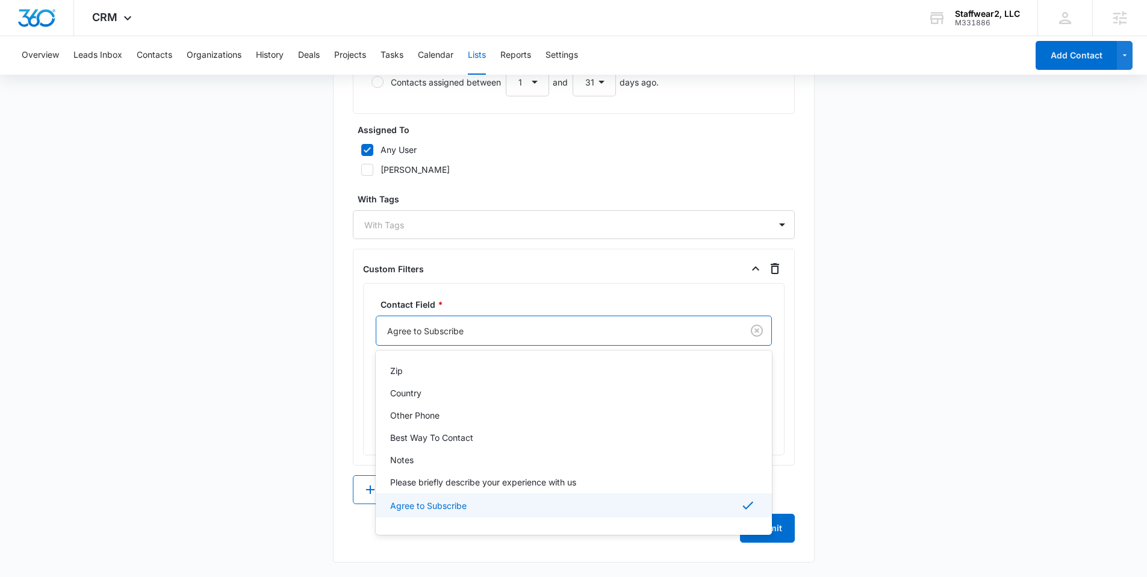
click at [311, 335] on main "Edit List Contacts In This List : 0 List Name * All Subscribers Description * A…" at bounding box center [573, 41] width 1147 height 1071
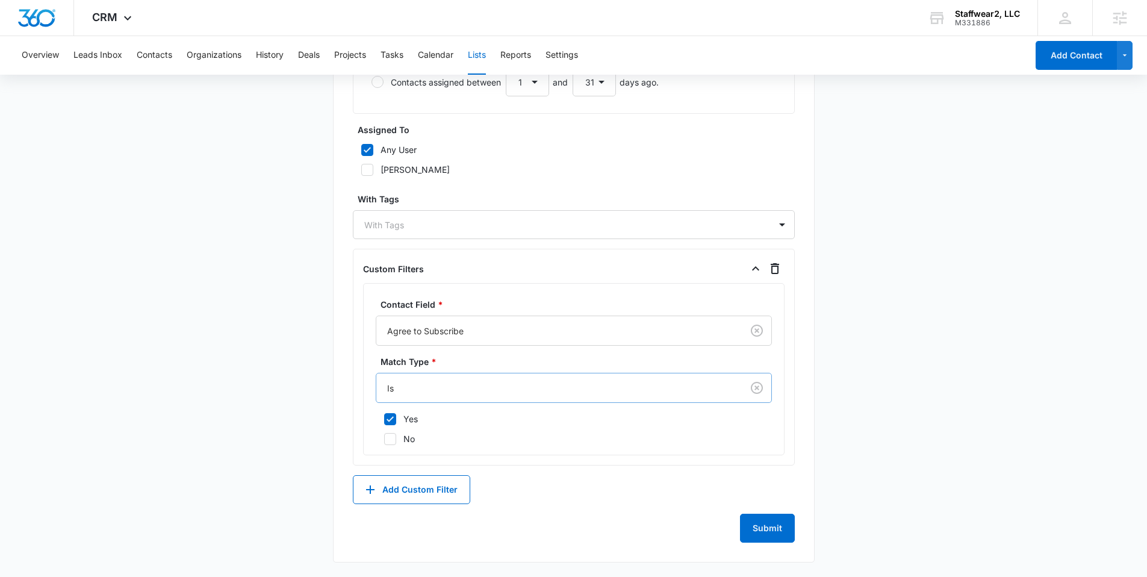
click at [405, 387] on div at bounding box center [557, 388] width 340 height 15
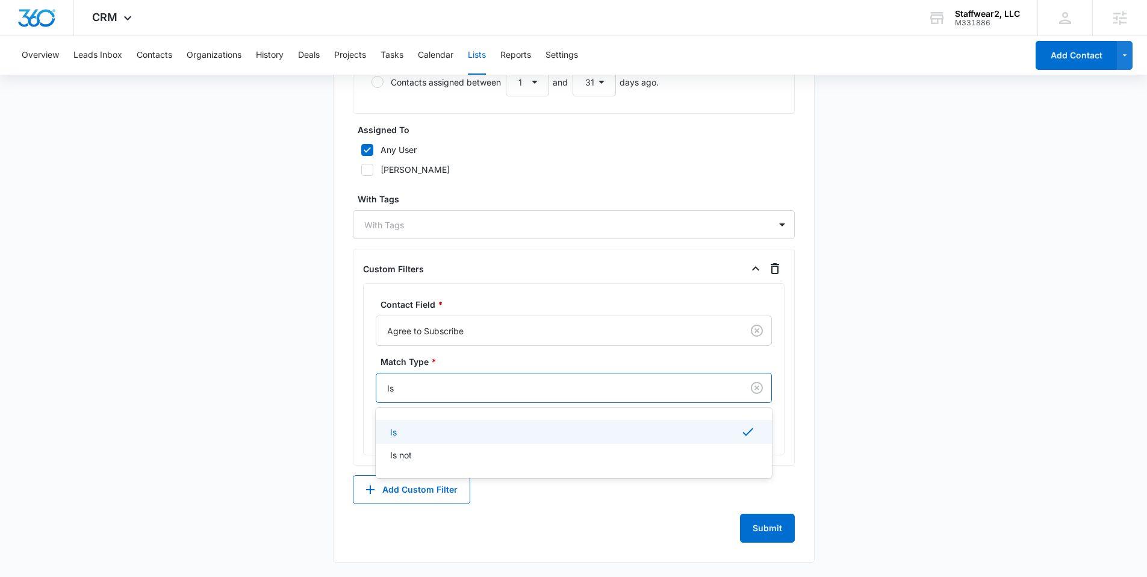
click at [296, 390] on main "Edit List Contacts In This List : 0 List Name * All Subscribers Description * A…" at bounding box center [573, 41] width 1147 height 1071
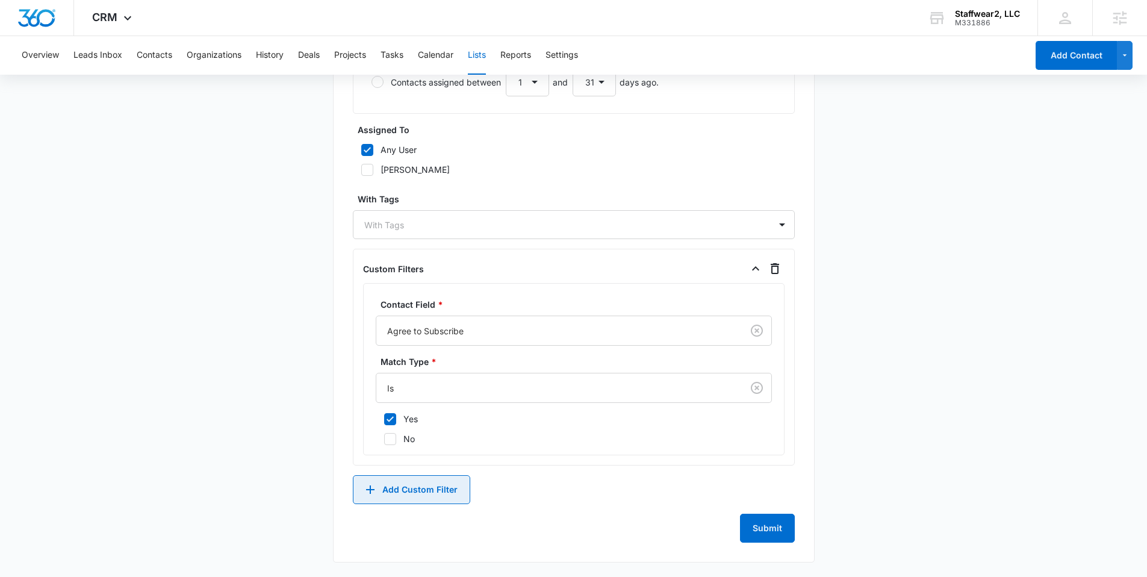
click at [363, 483] on icon "button" at bounding box center [370, 489] width 14 height 14
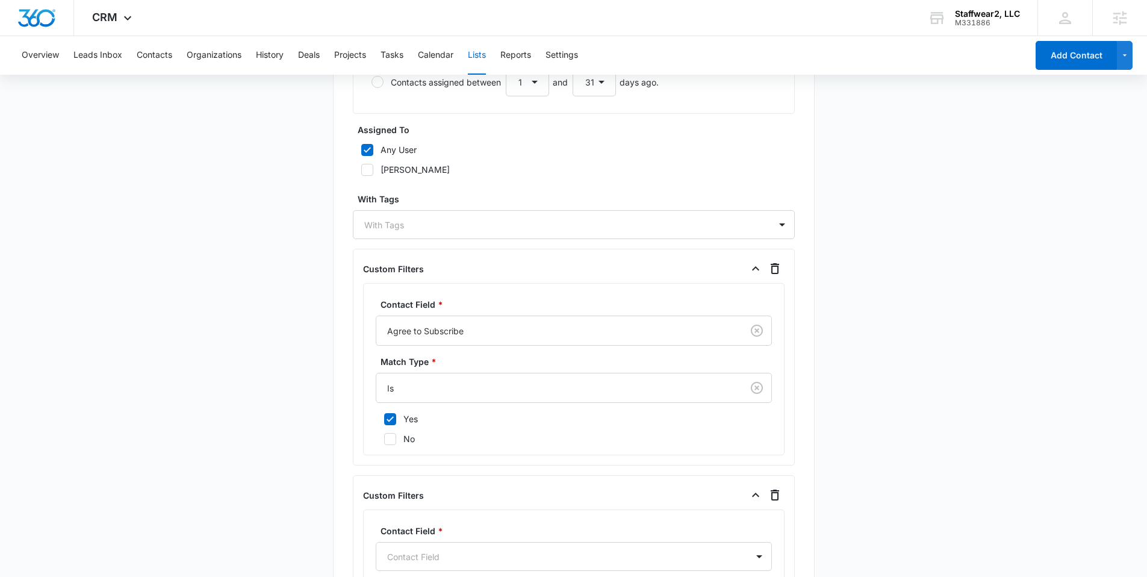
click at [296, 375] on main "Edit List Contacts In This List : 0 List Name * All Subscribers Description * A…" at bounding box center [573, 171] width 1147 height 1330
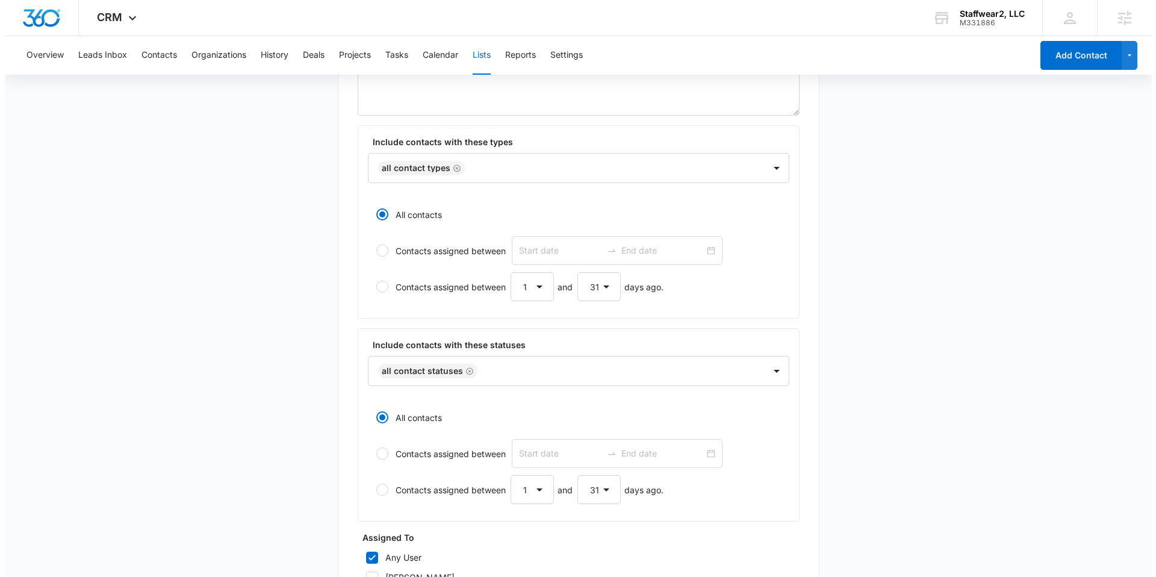
scroll to position [0, 0]
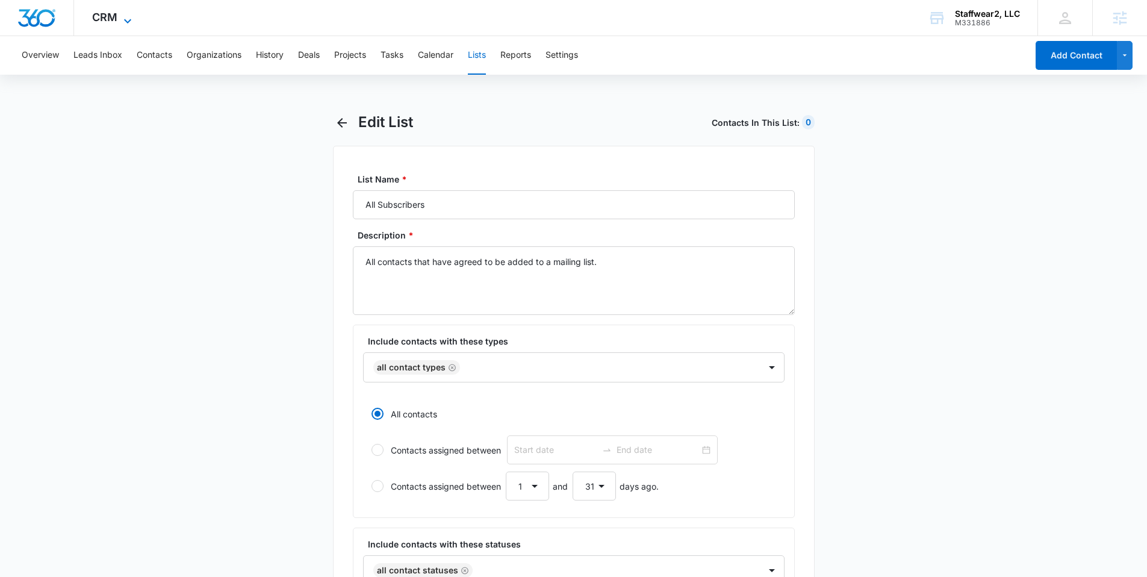
click at [125, 16] on icon at bounding box center [127, 21] width 14 height 14
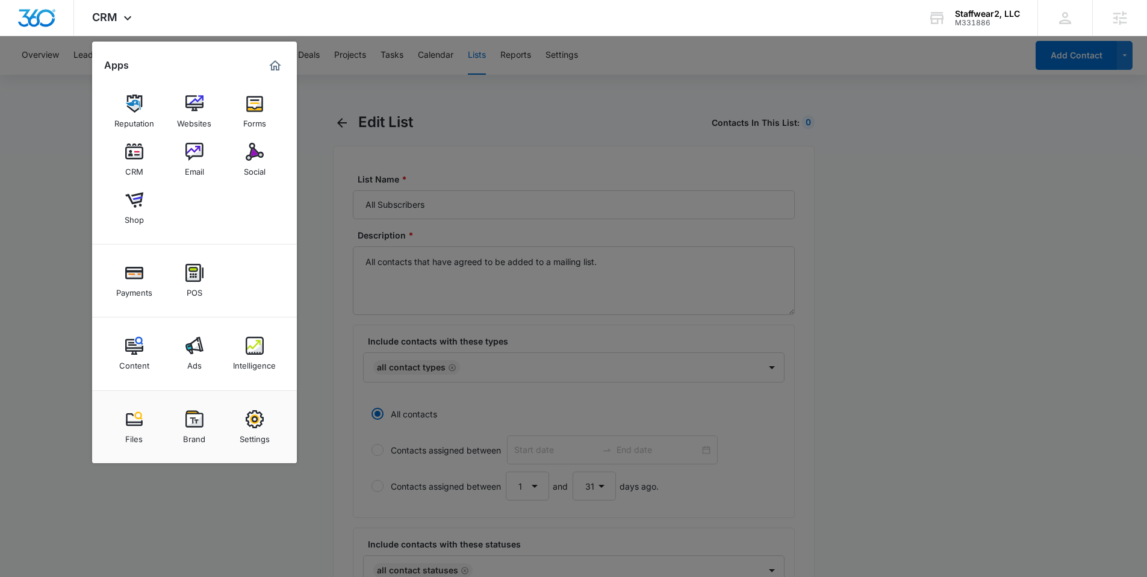
click at [204, 170] on link "Email" at bounding box center [195, 160] width 46 height 46
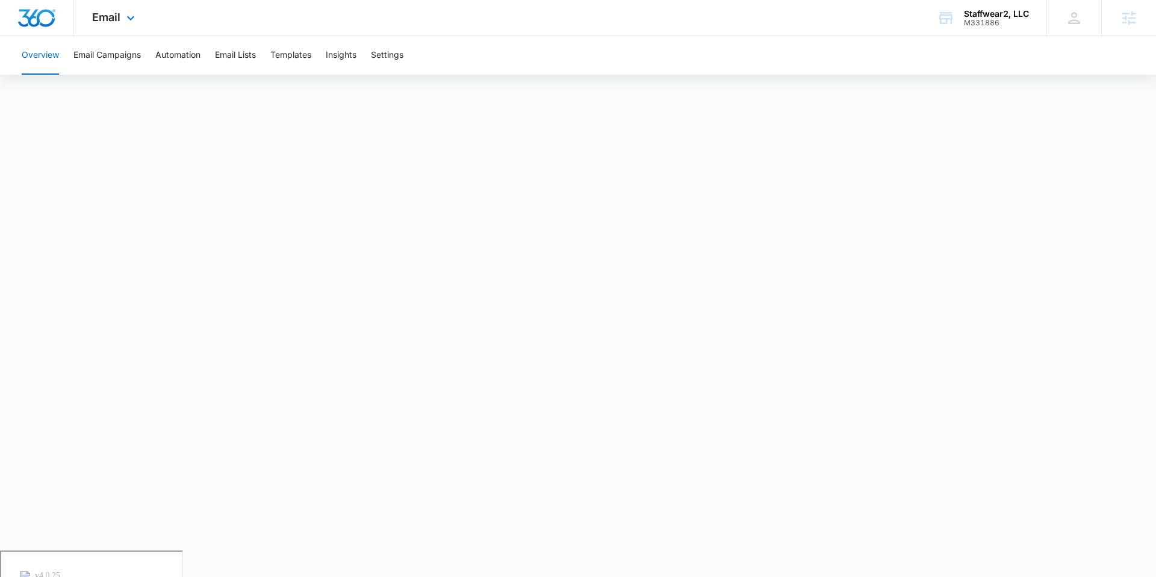
click at [99, 27] on div "Email Apps Reputation Websites Forms CRM Email Social Shop Payments POS Content…" at bounding box center [115, 18] width 82 height 36
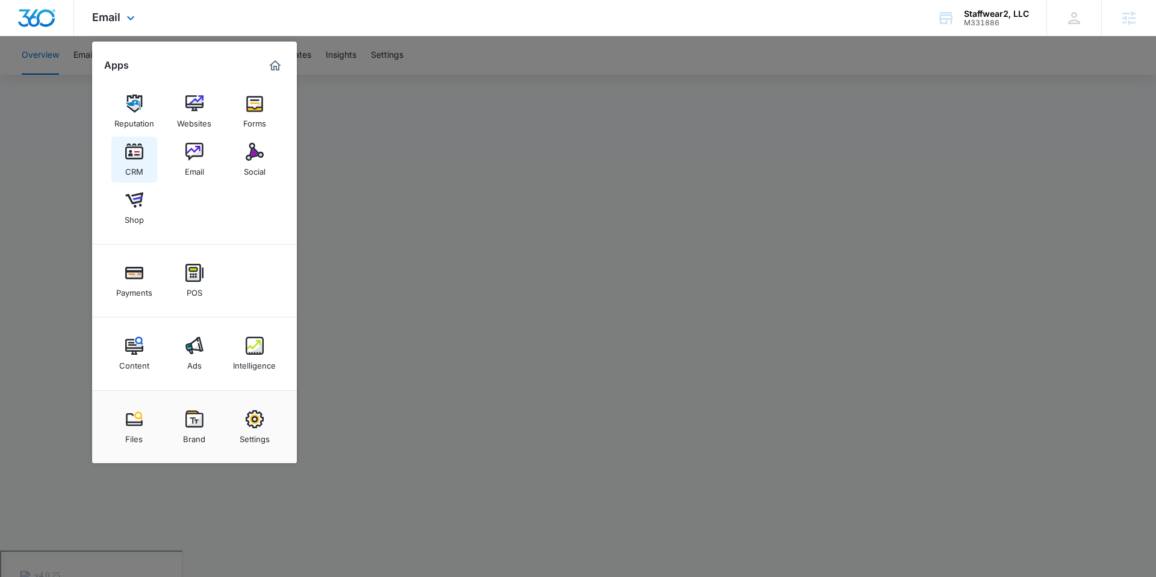
click at [136, 152] on img at bounding box center [134, 152] width 18 height 18
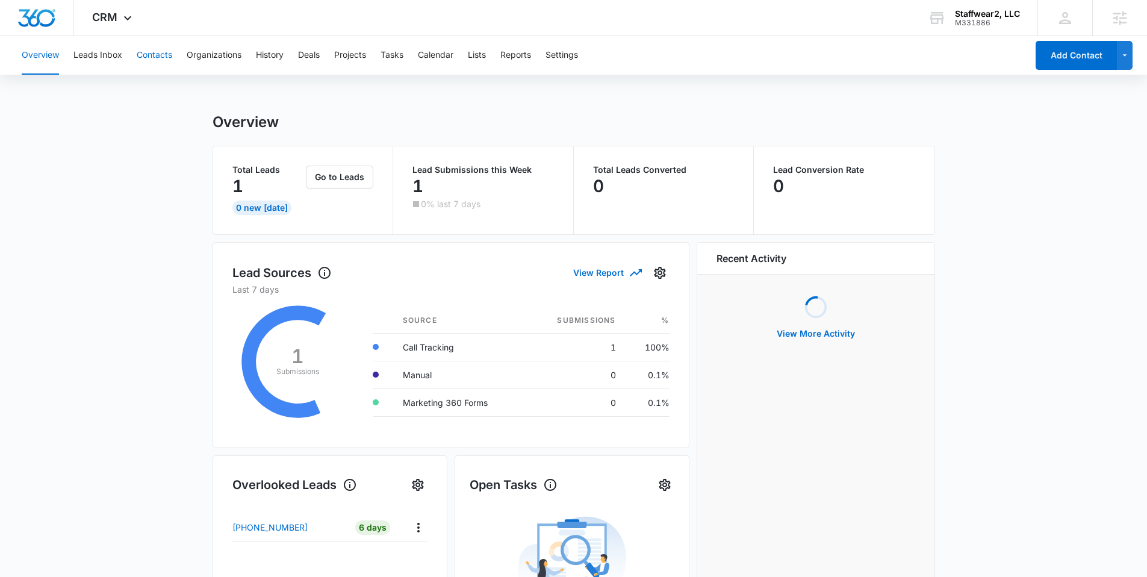
click at [149, 60] on button "Contacts" at bounding box center [155, 55] width 36 height 39
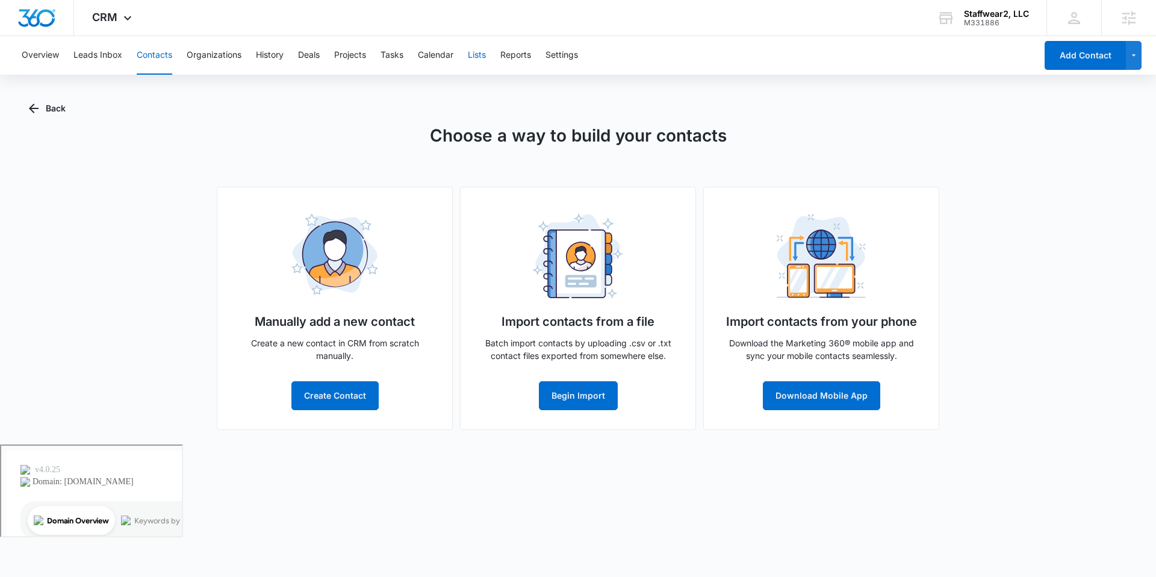
click at [483, 58] on button "Lists" at bounding box center [477, 55] width 18 height 39
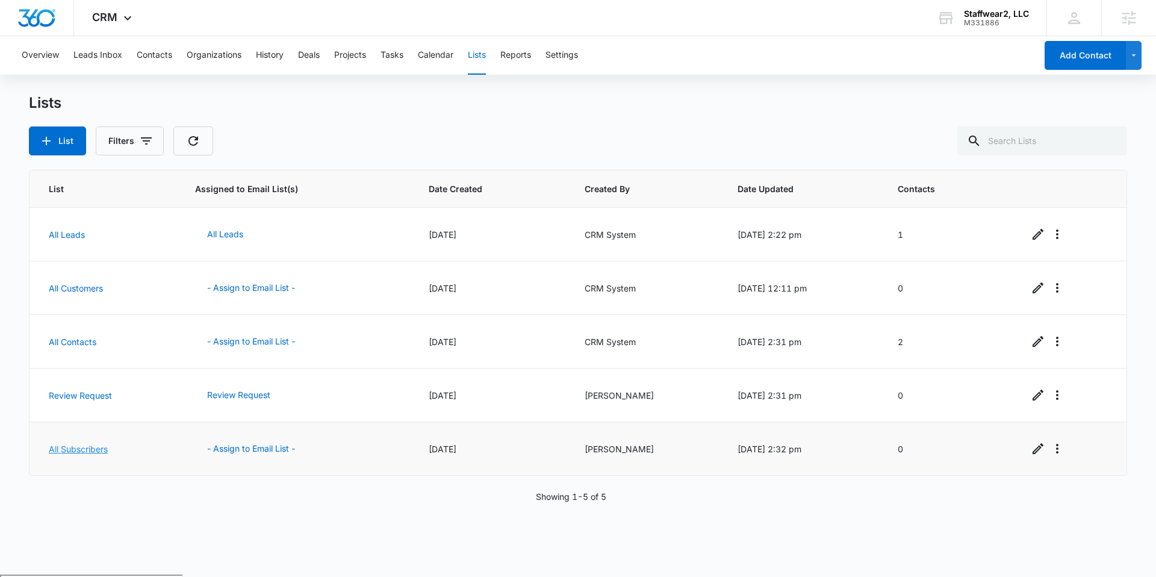
click at [78, 447] on link "All Subscribers" at bounding box center [78, 449] width 59 height 10
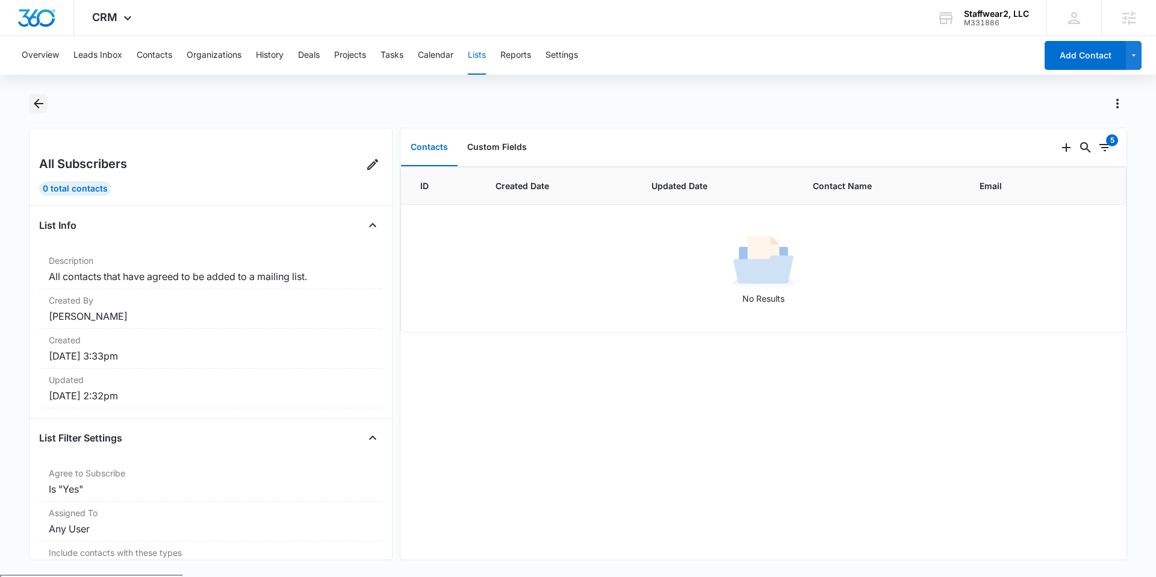
click at [28, 100] on main "All Subscribers 0 Total Contacts List Info Description All contacts that have a…" at bounding box center [578, 334] width 1156 height 481
click at [92, 20] on span "CRM" at bounding box center [104, 17] width 25 height 13
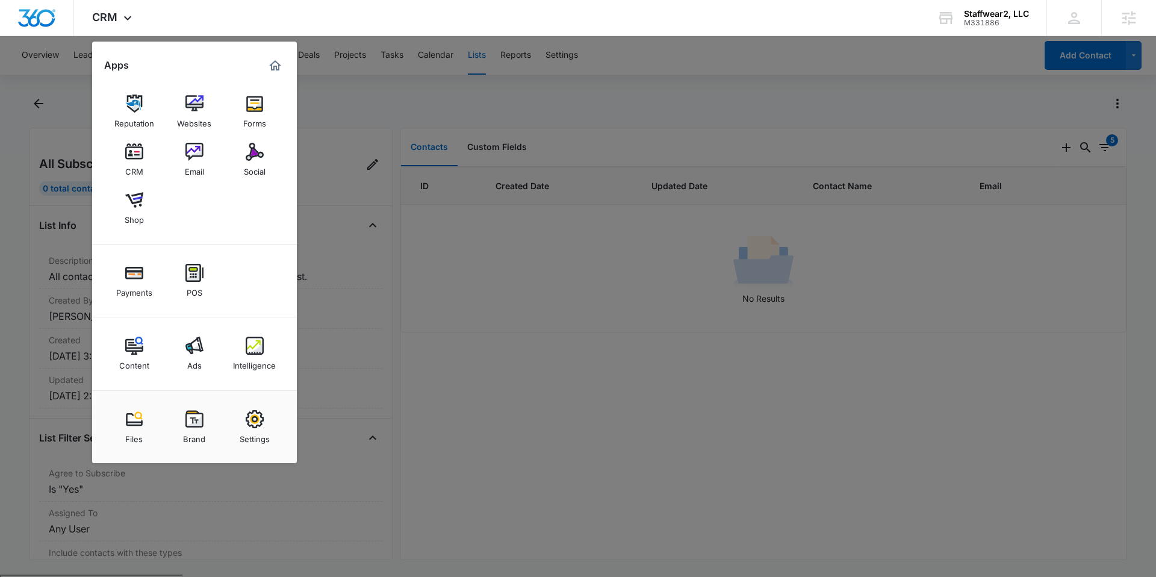
click at [197, 154] on img at bounding box center [194, 152] width 18 height 18
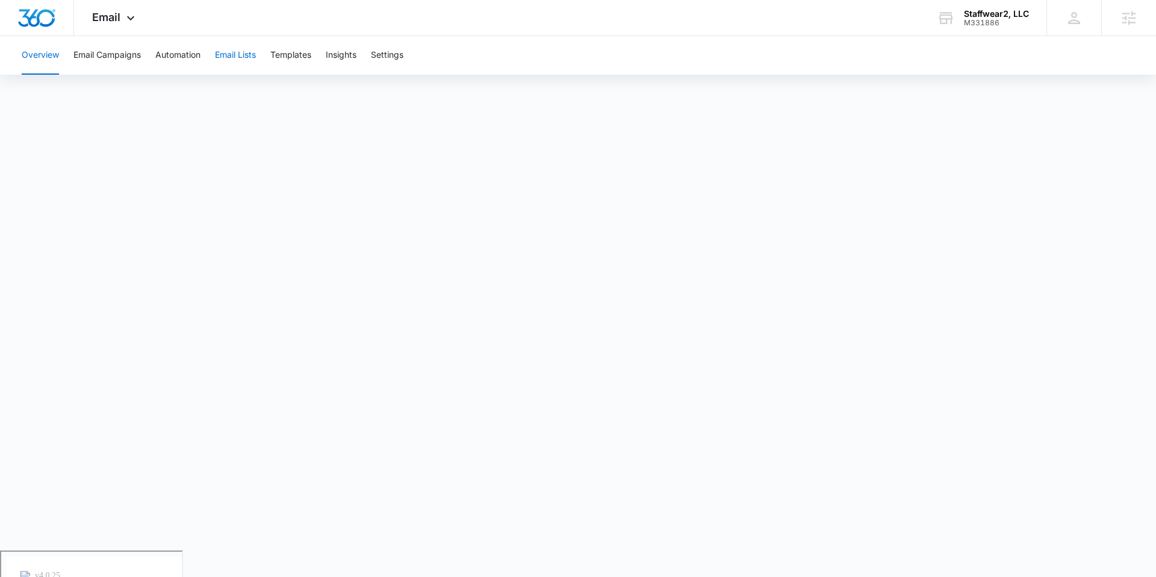
click at [239, 62] on button "Email Lists" at bounding box center [235, 55] width 41 height 39
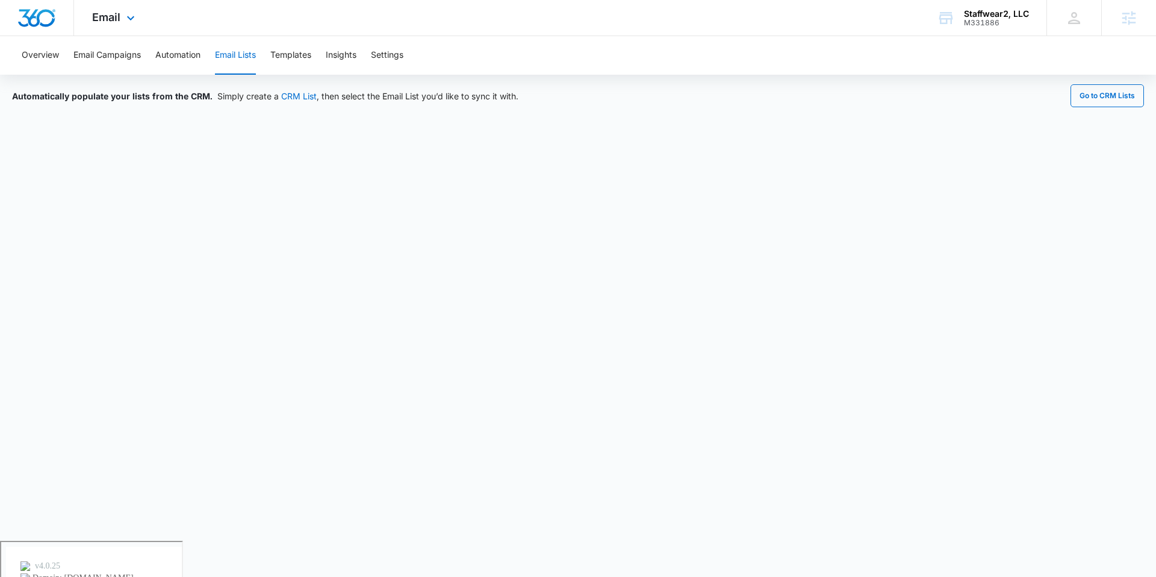
click at [114, 23] on div "Email Apps Reputation Websites Forms CRM Email Social Shop Payments POS Content…" at bounding box center [115, 18] width 82 height 36
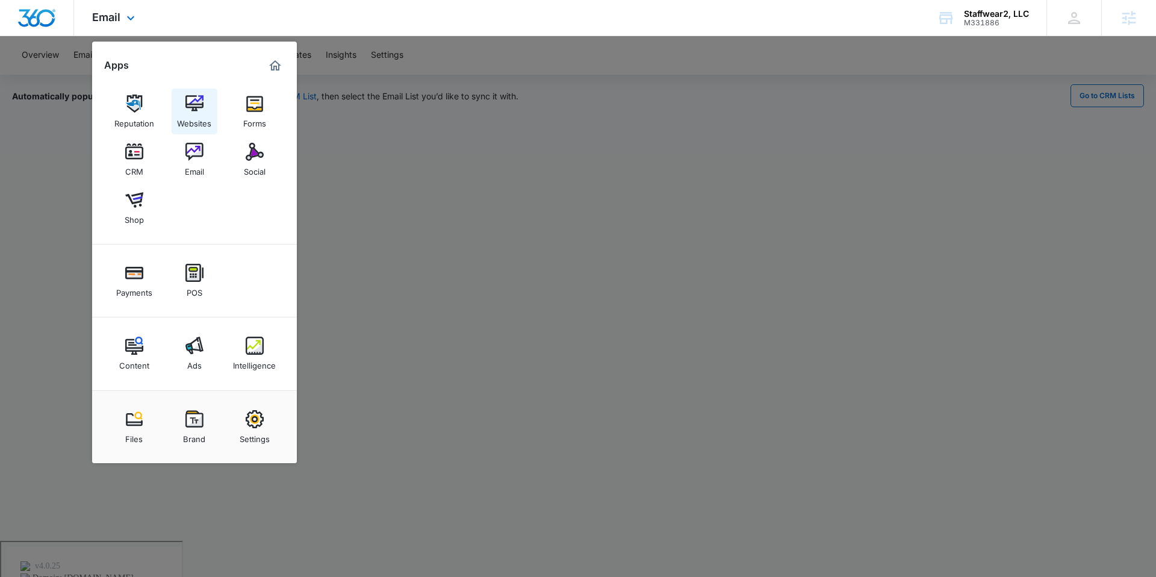
click at [201, 110] on img at bounding box center [194, 104] width 18 height 18
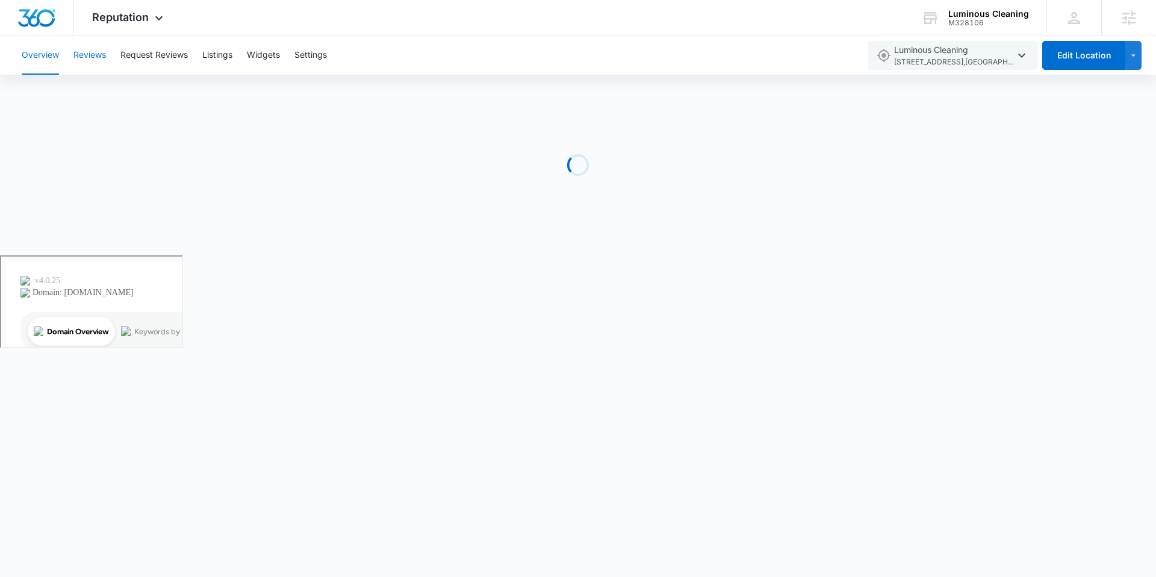
click at [98, 56] on button "Reviews" at bounding box center [89, 55] width 33 height 39
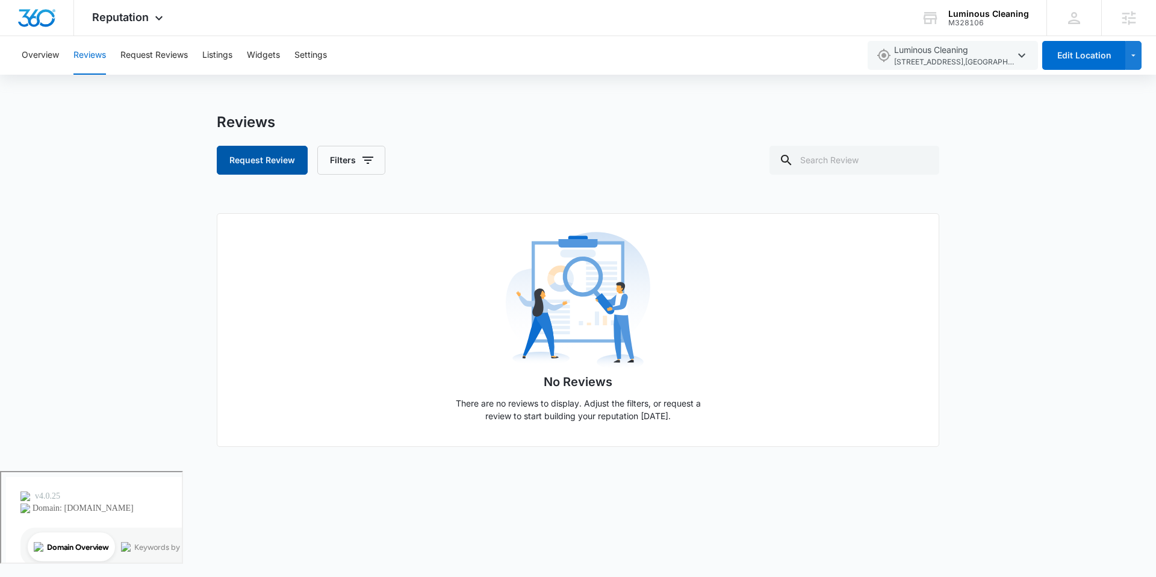
click at [273, 156] on button "Request Review" at bounding box center [262, 160] width 91 height 29
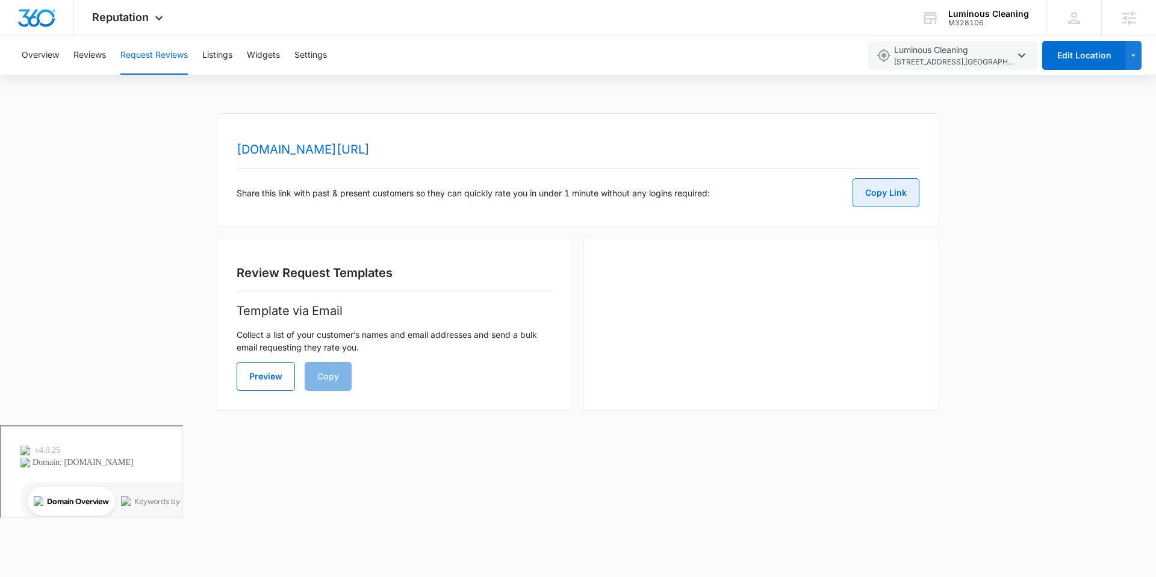
click at [906, 194] on button "Copy Link" at bounding box center [886, 192] width 67 height 29
click at [272, 57] on button "Widgets" at bounding box center [263, 55] width 33 height 39
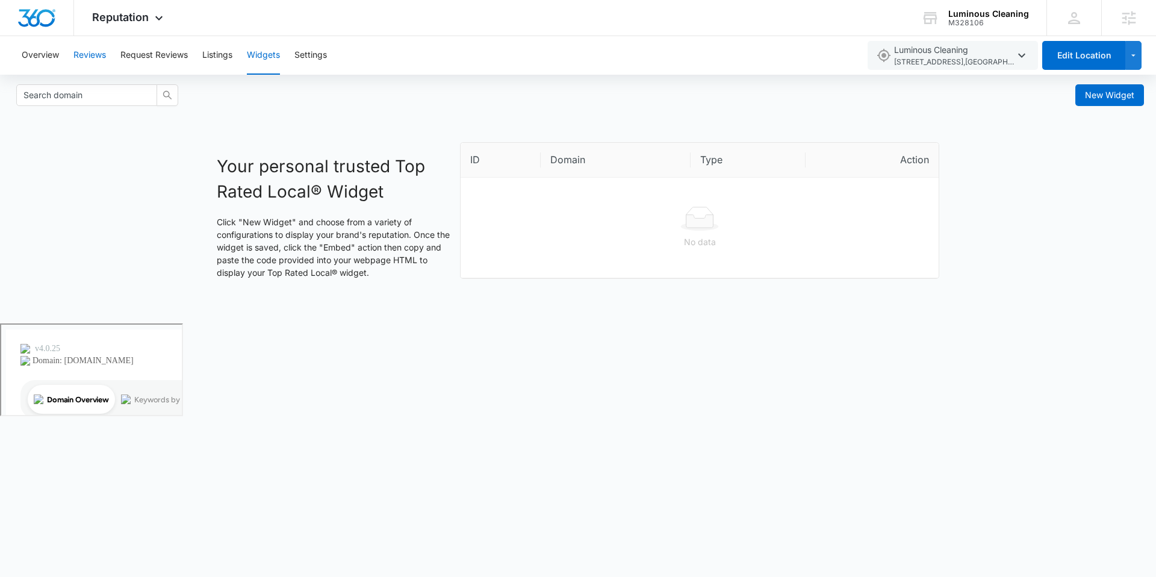
click at [86, 54] on button "Reviews" at bounding box center [89, 55] width 33 height 39
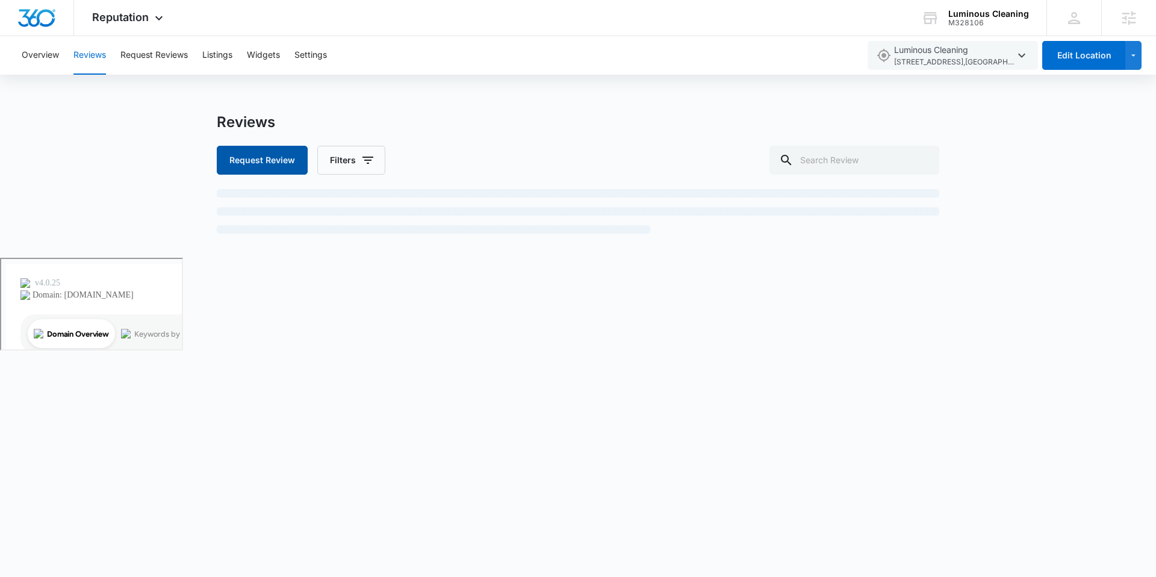
click at [284, 167] on button "Request Review" at bounding box center [262, 160] width 91 height 29
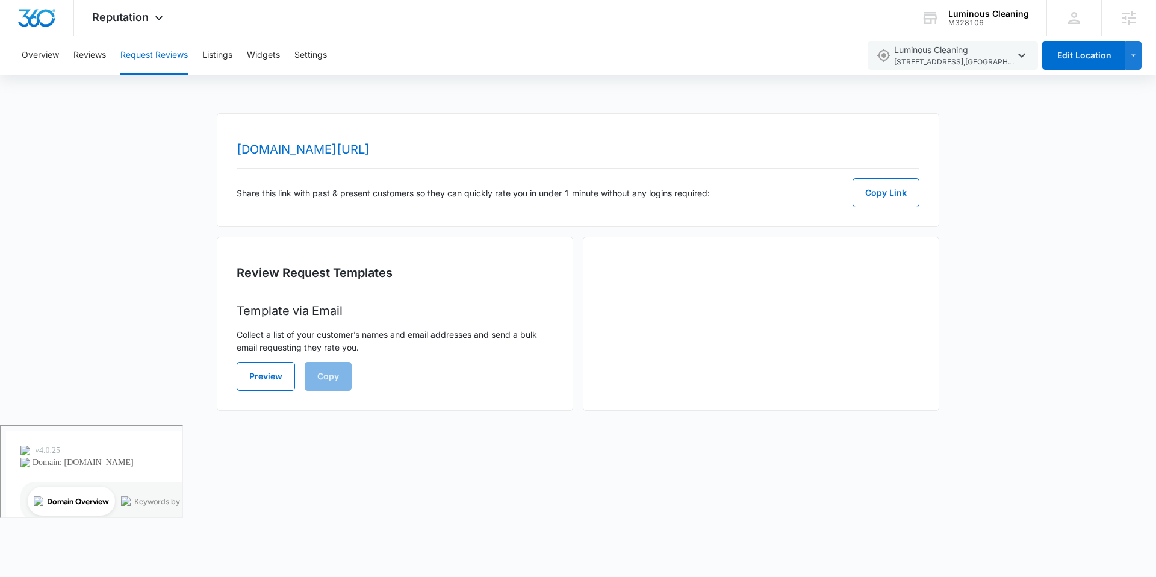
click at [847, 187] on div "Share this link with past & present customers so they can quickly rate you in u…" at bounding box center [578, 192] width 683 height 29
click at [881, 196] on button "Copy Link" at bounding box center [886, 192] width 67 height 29
click at [259, 58] on button "Widgets" at bounding box center [263, 55] width 33 height 39
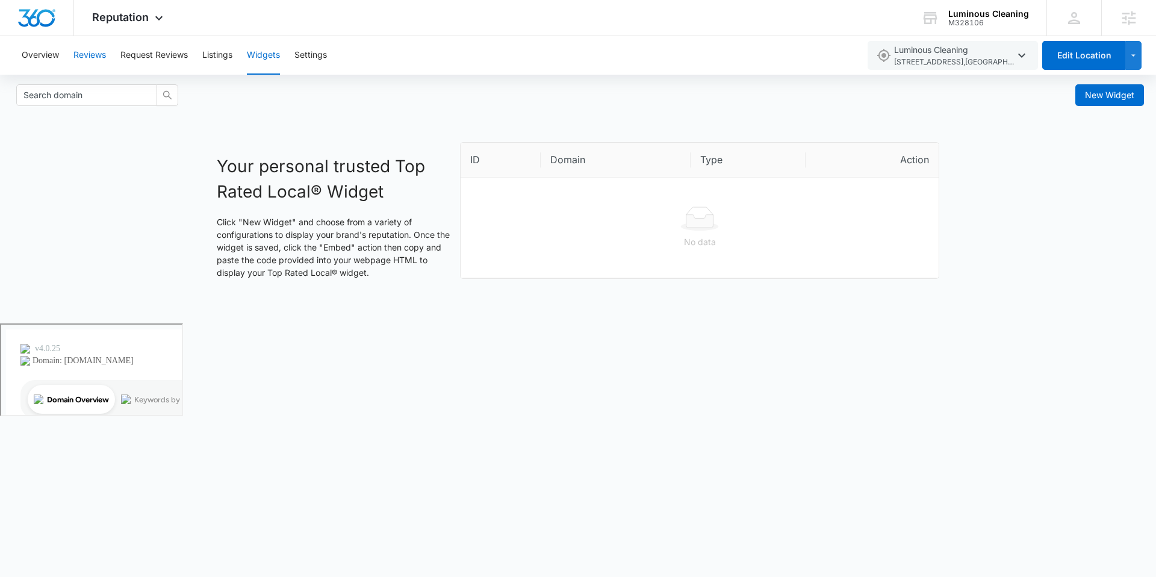
click at [101, 57] on button "Reviews" at bounding box center [89, 55] width 33 height 39
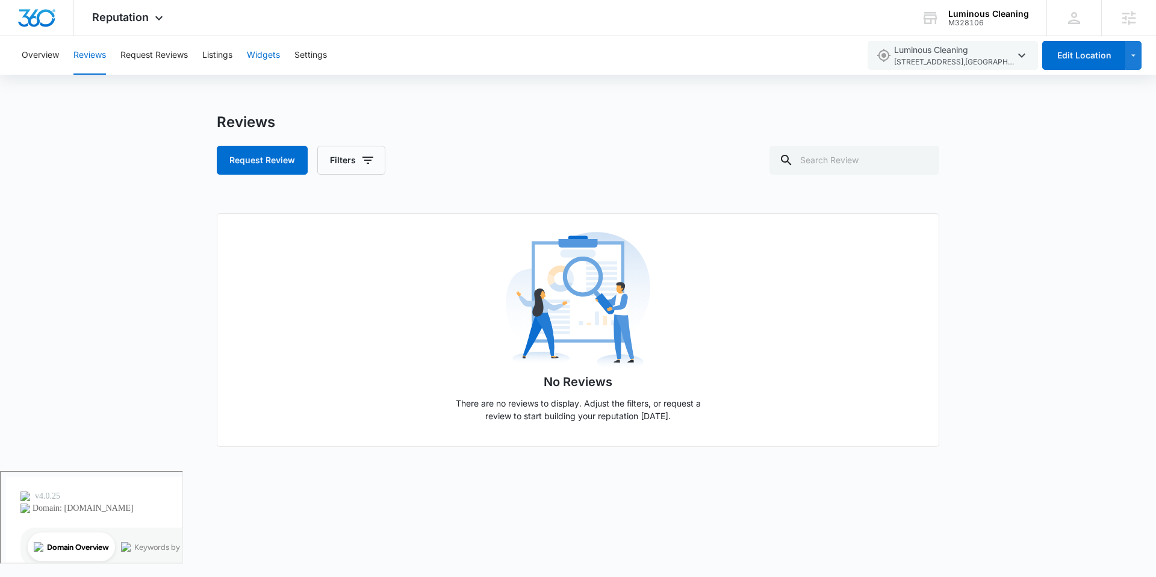
click at [263, 57] on button "Widgets" at bounding box center [263, 55] width 33 height 39
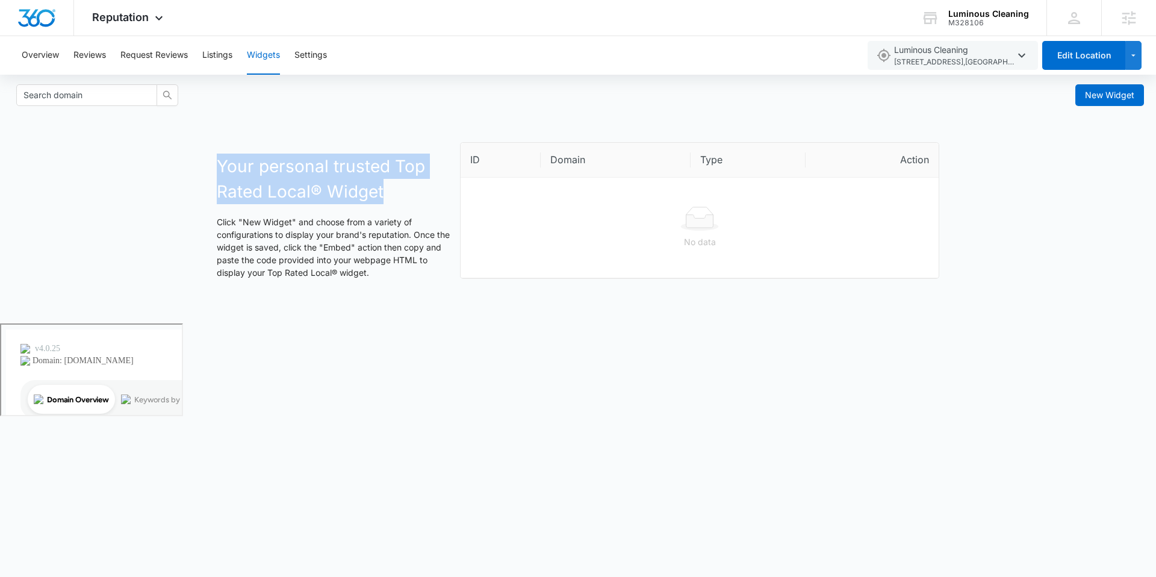
drag, startPoint x: 386, startPoint y: 191, endPoint x: 214, endPoint y: 177, distance: 172.2
click at [214, 177] on div "Your personal trusted Top Rated Local® Widget Click "New Widget" and choose fro…" at bounding box center [334, 214] width 243 height 145
click at [213, 177] on div "Your personal trusted Top Rated Local® Widget Click "New Widget" and choose fro…" at bounding box center [334, 214] width 243 height 145
